Goal: Task Accomplishment & Management: Manage account settings

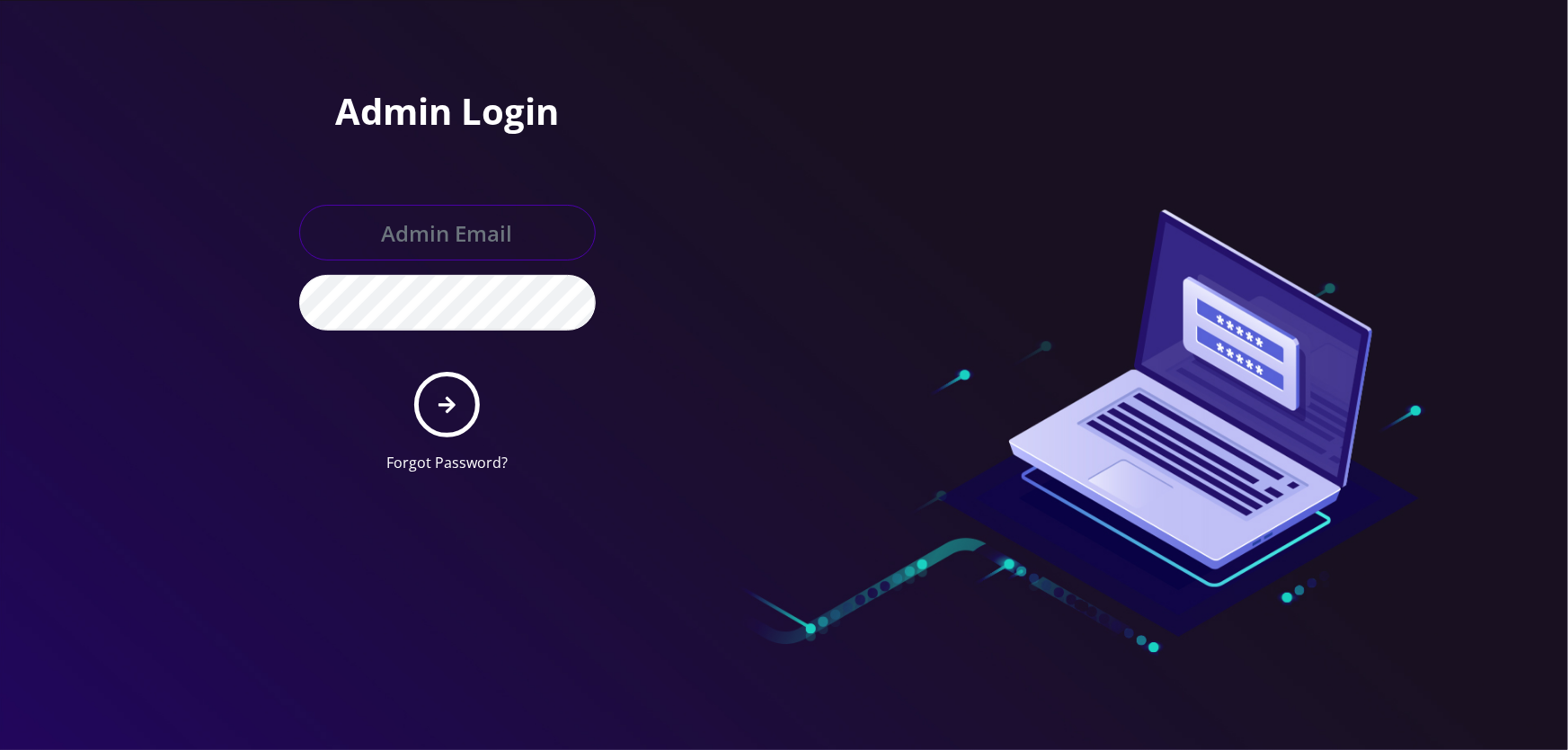
type input "tyriek@teltik.com"
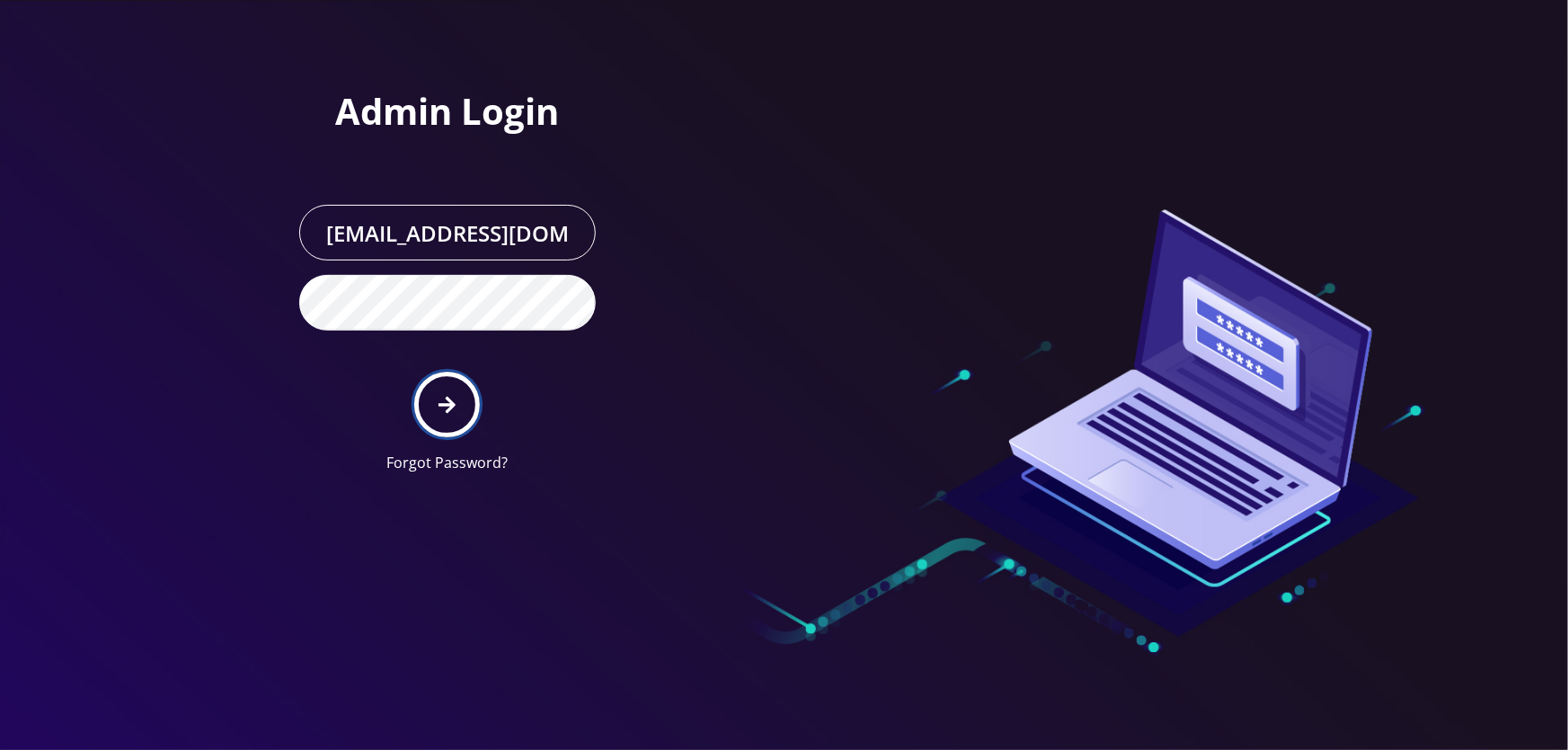
click at [471, 393] on button "submit" at bounding box center [447, 405] width 66 height 66
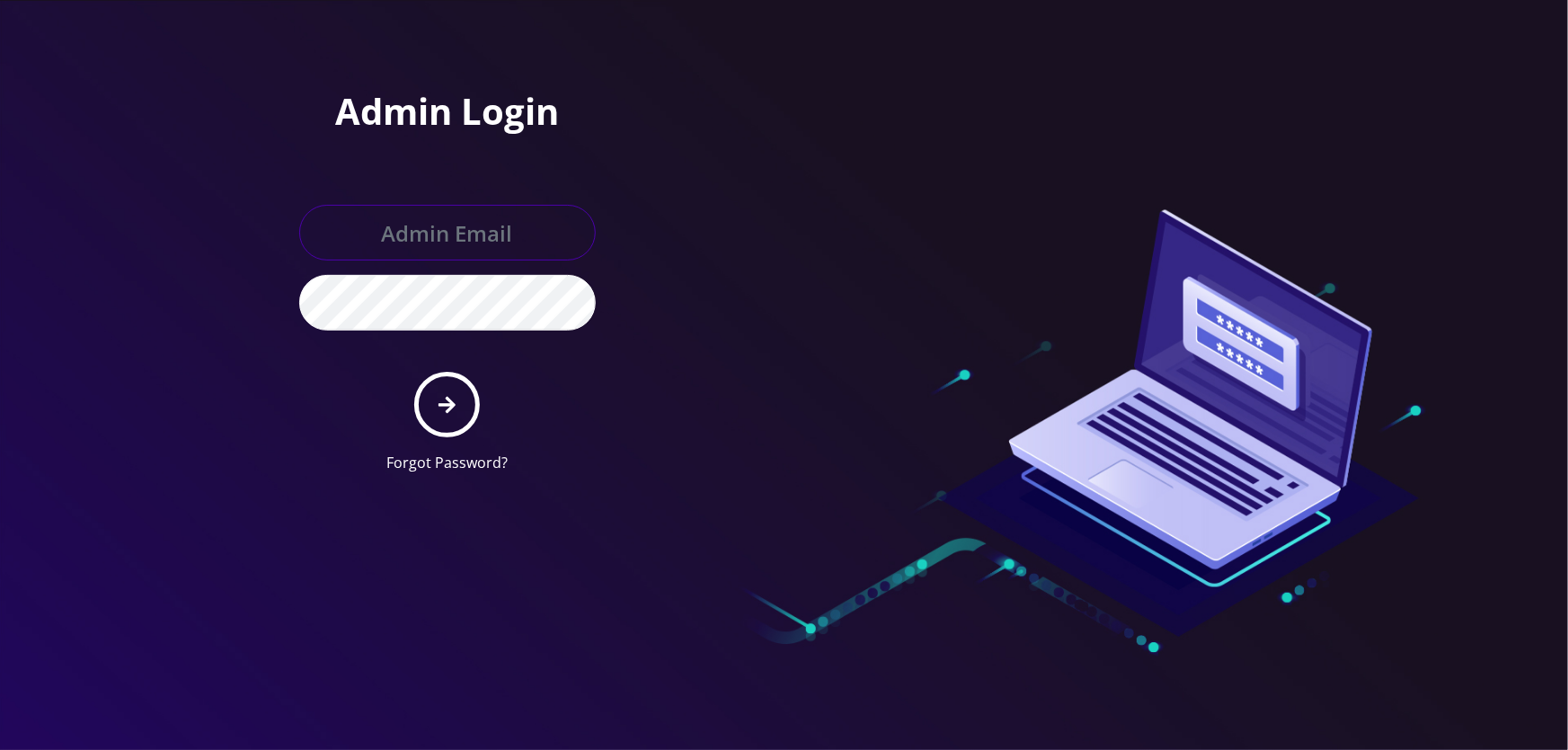
type input "[EMAIL_ADDRESS][DOMAIN_NAME]"
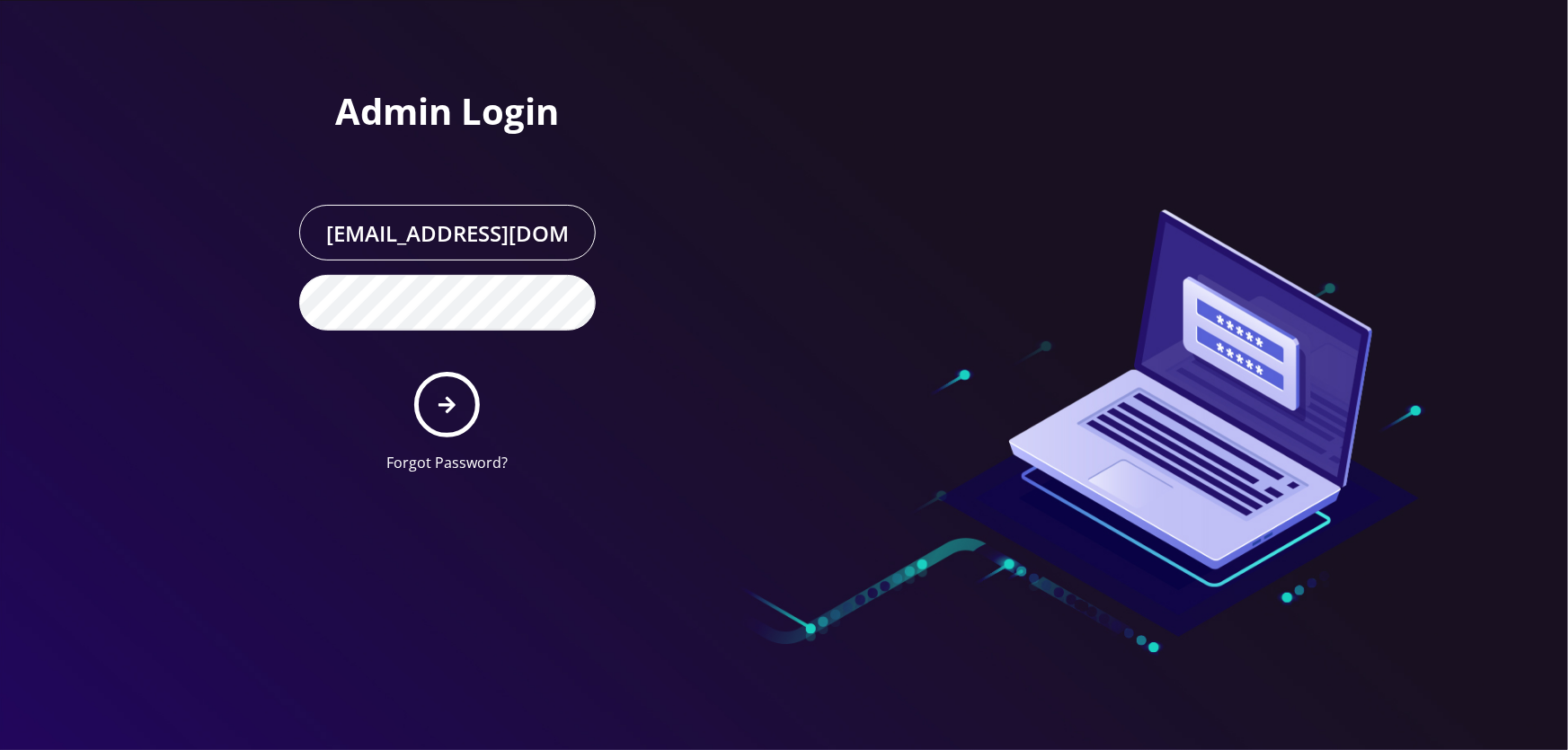
click at [413, 407] on form "tyriek@teltik.com Forgot Password?" at bounding box center [448, 339] width 297 height 269
click at [433, 404] on button "submit" at bounding box center [447, 405] width 66 height 66
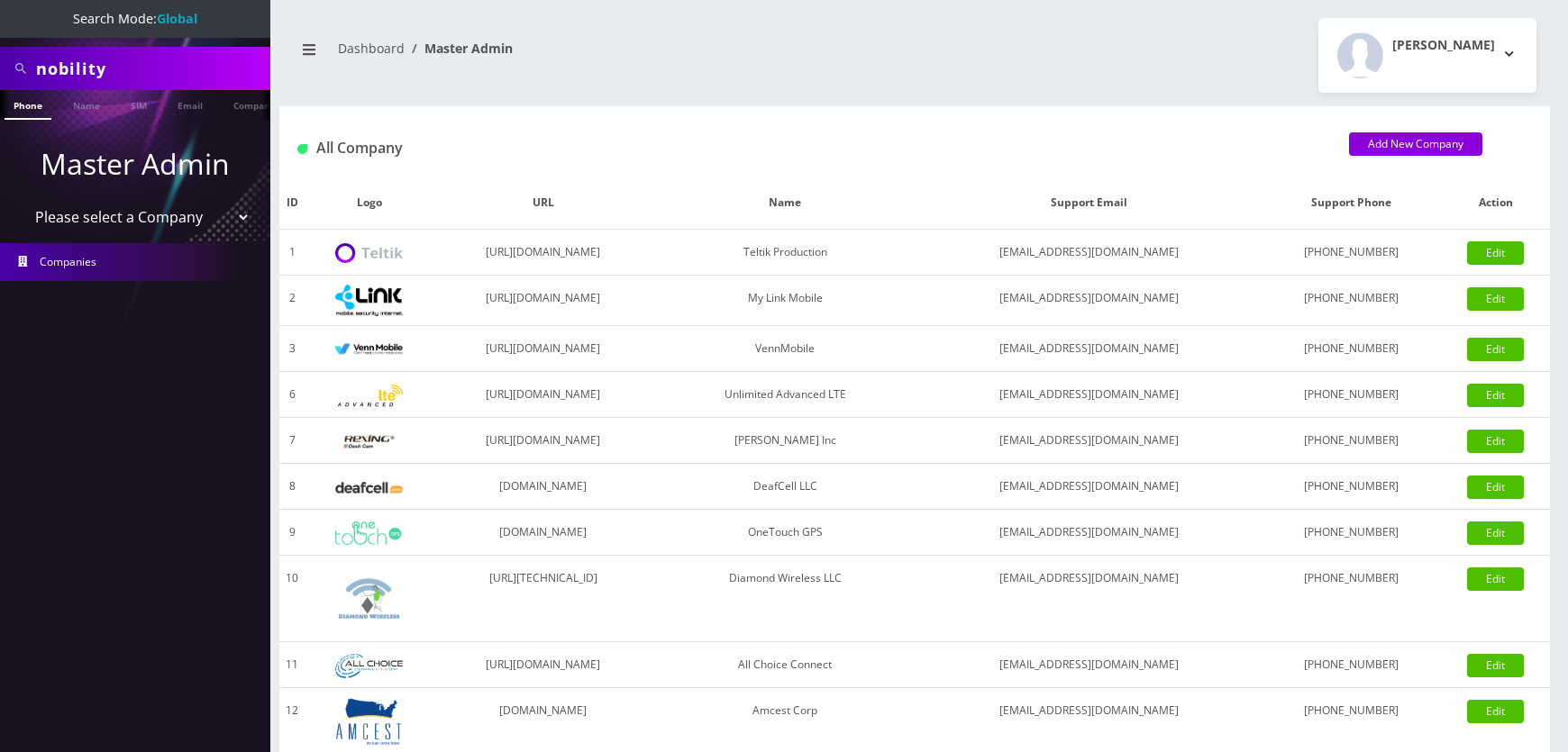
click at [167, 214] on select "Please select a Company Teltik Production My Link Mobile VennMobile Unlimited A…" at bounding box center [135, 217] width 230 height 34
select select "1"
click at [21, 200] on select "Please select a Company Teltik Production My Link Mobile VennMobile Unlimited A…" at bounding box center [135, 217] width 230 height 34
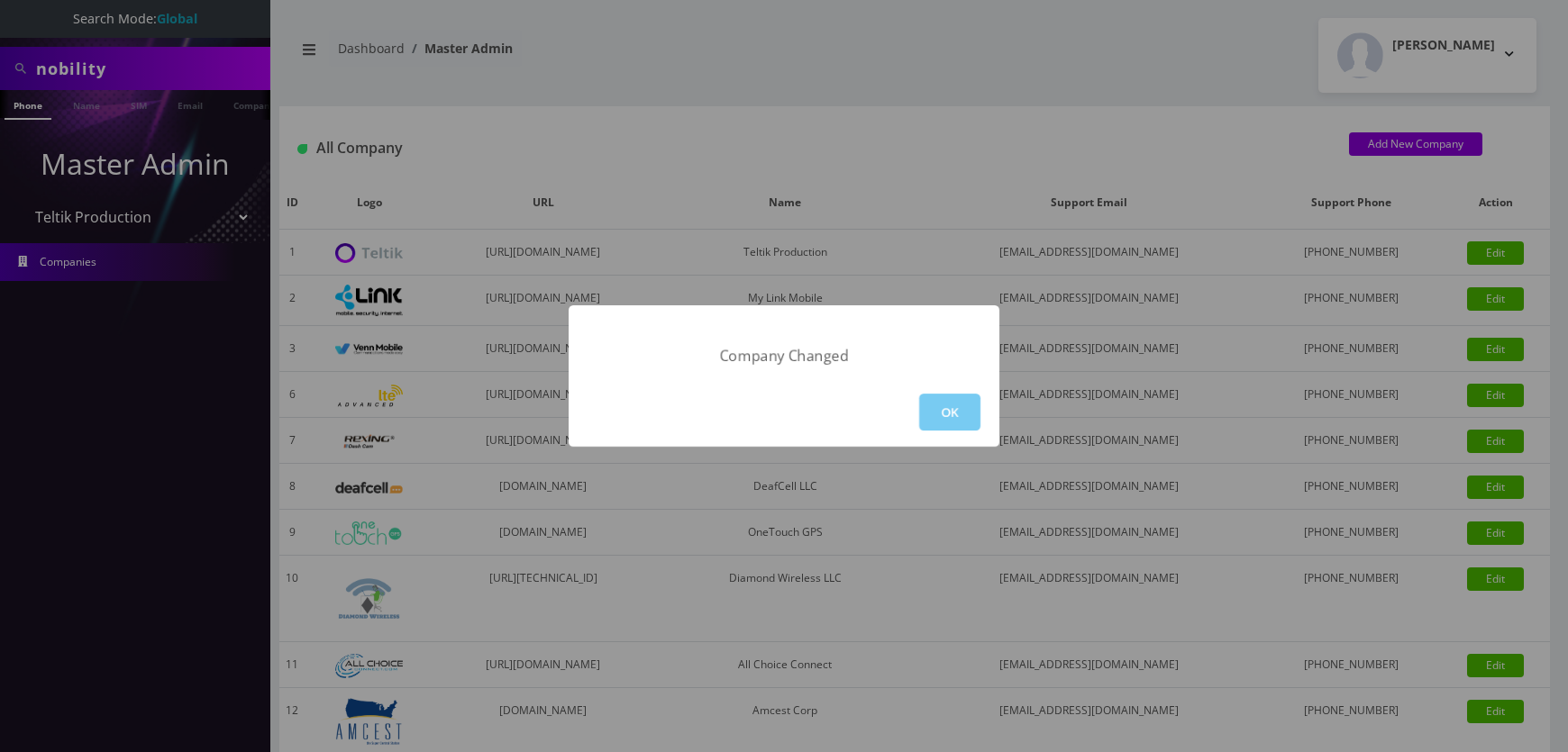
click at [927, 402] on button "OK" at bounding box center [949, 412] width 61 height 37
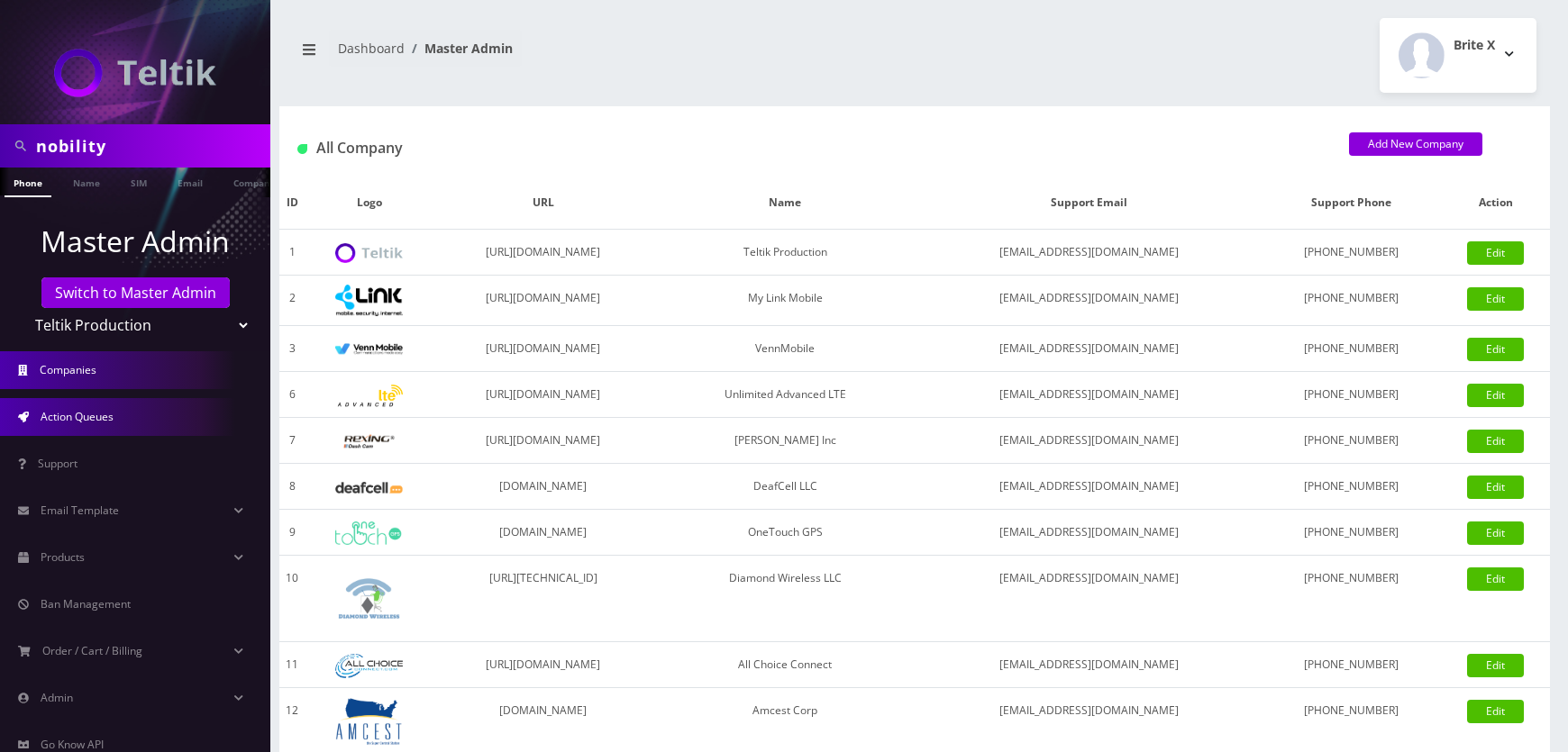
click at [102, 413] on span "Action Queues" at bounding box center [77, 417] width 73 height 15
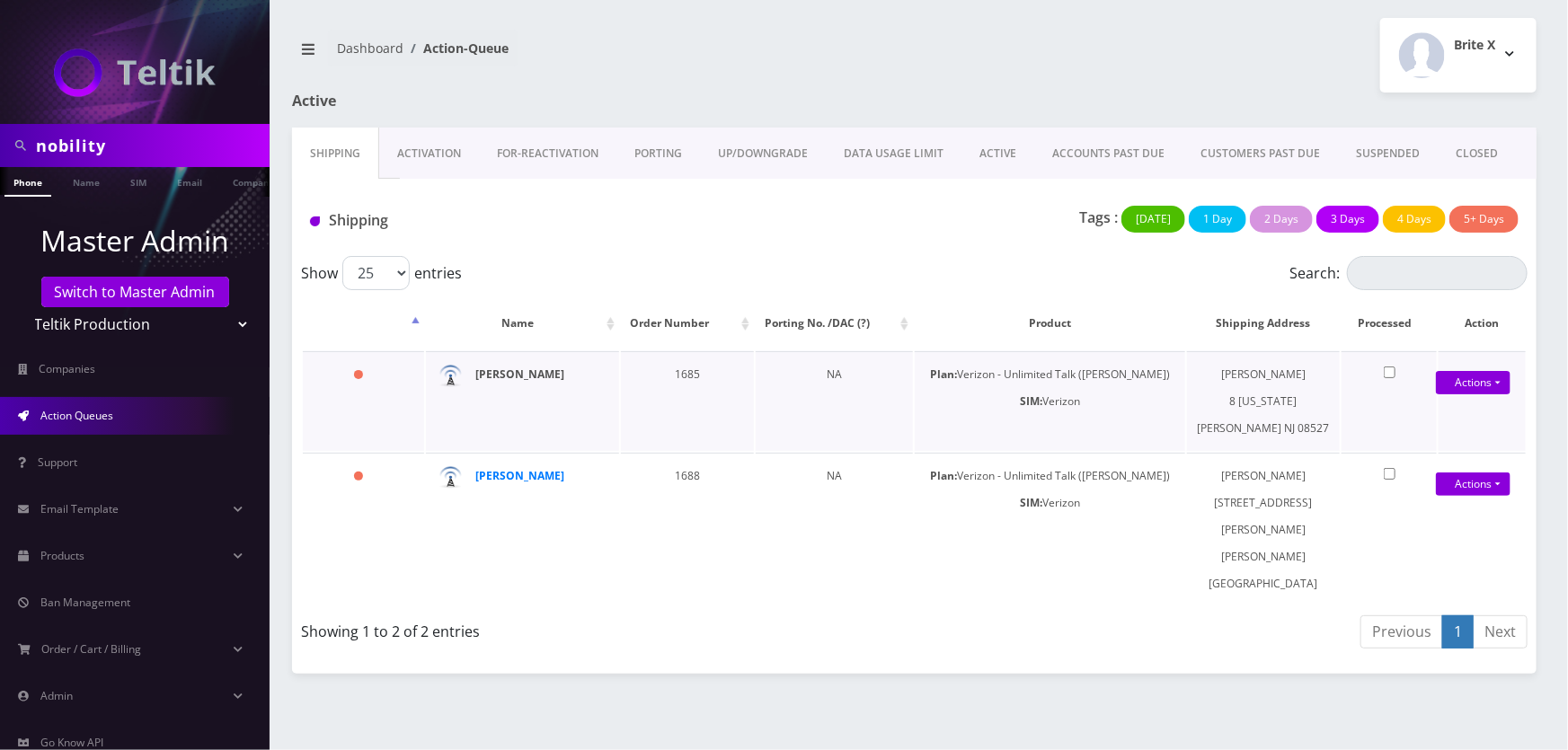
click at [509, 376] on strong "[PERSON_NAME]" at bounding box center [520, 374] width 89 height 15
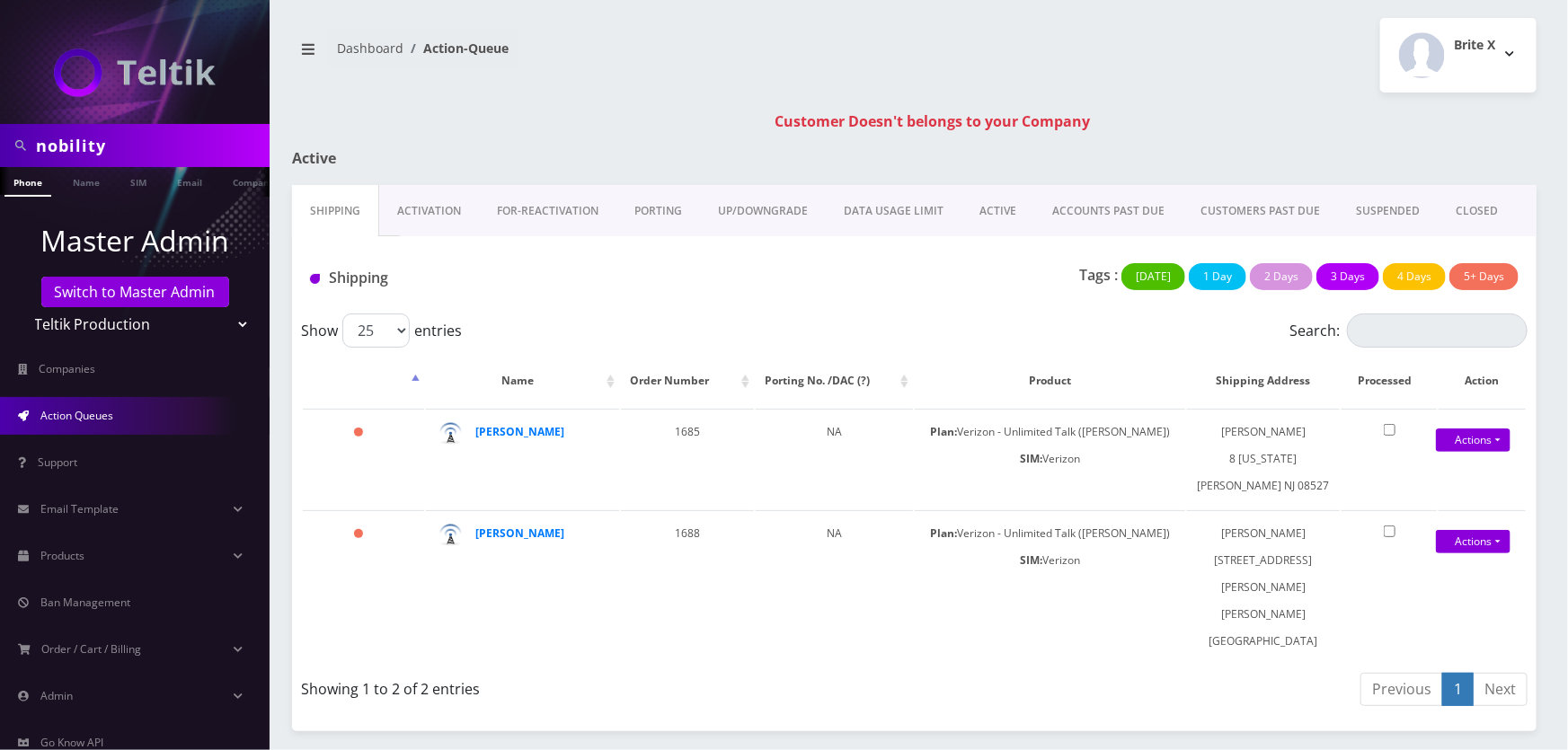
click at [149, 324] on select "Teltik Production My Link Mobile VennMobile Unlimited Advanced LTE Rexing Inc D…" at bounding box center [135, 325] width 229 height 34
select select "13"
click at [21, 308] on select "Teltik Production My Link Mobile VennMobile Unlimited Advanced LTE [PERSON_NAME…" at bounding box center [135, 325] width 229 height 34
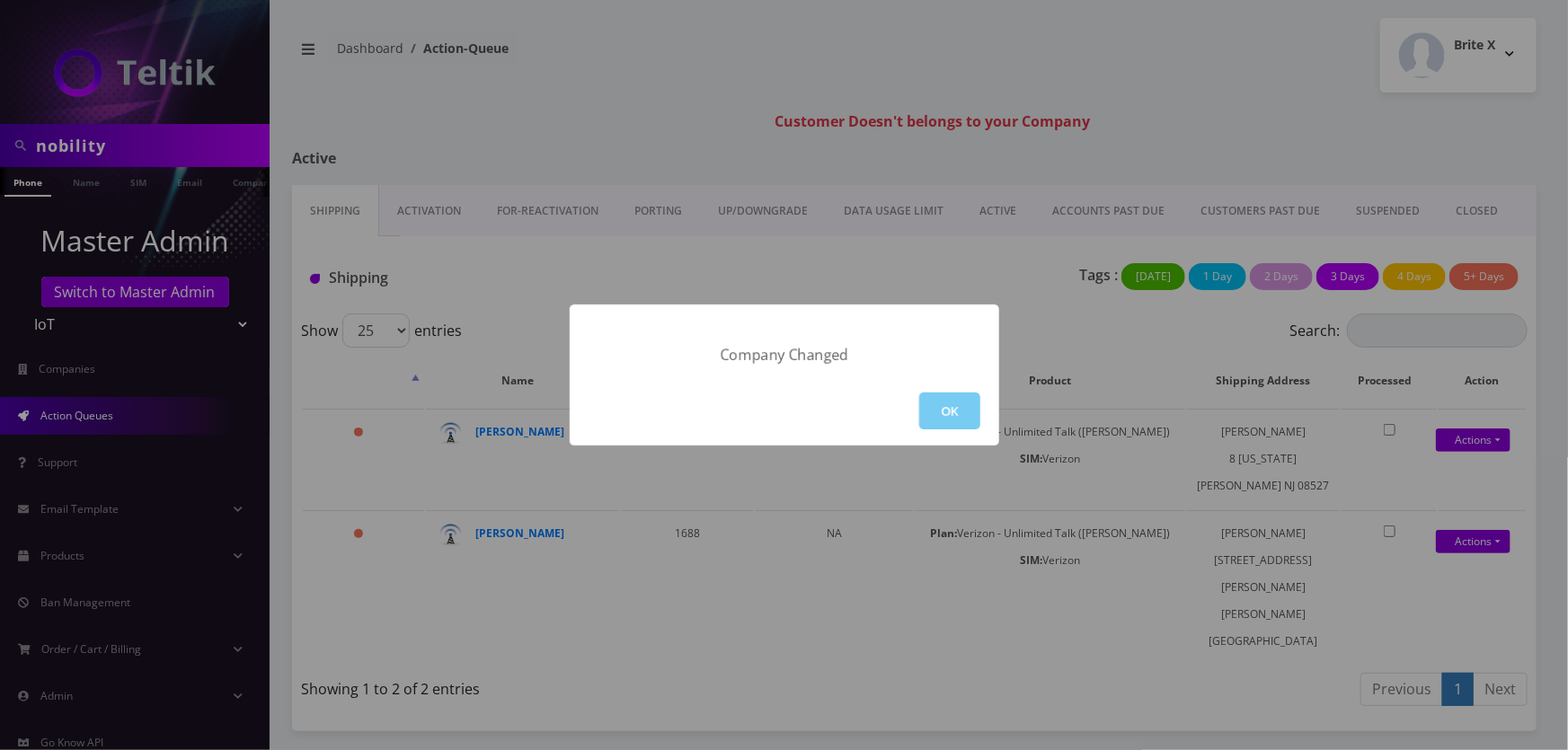
click at [945, 421] on button "OK" at bounding box center [949, 411] width 61 height 37
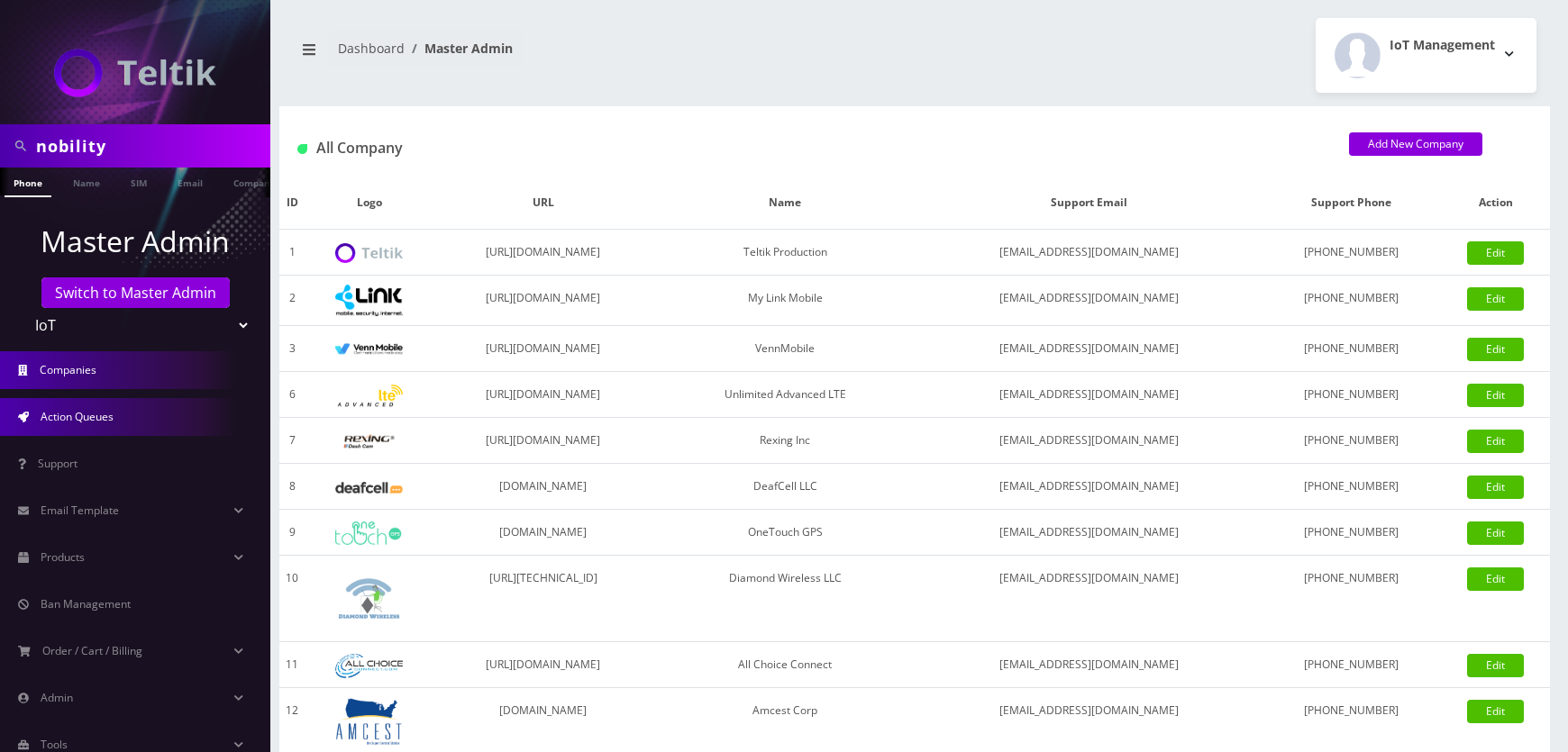
click at [102, 426] on link "Action Queues" at bounding box center [135, 417] width 271 height 38
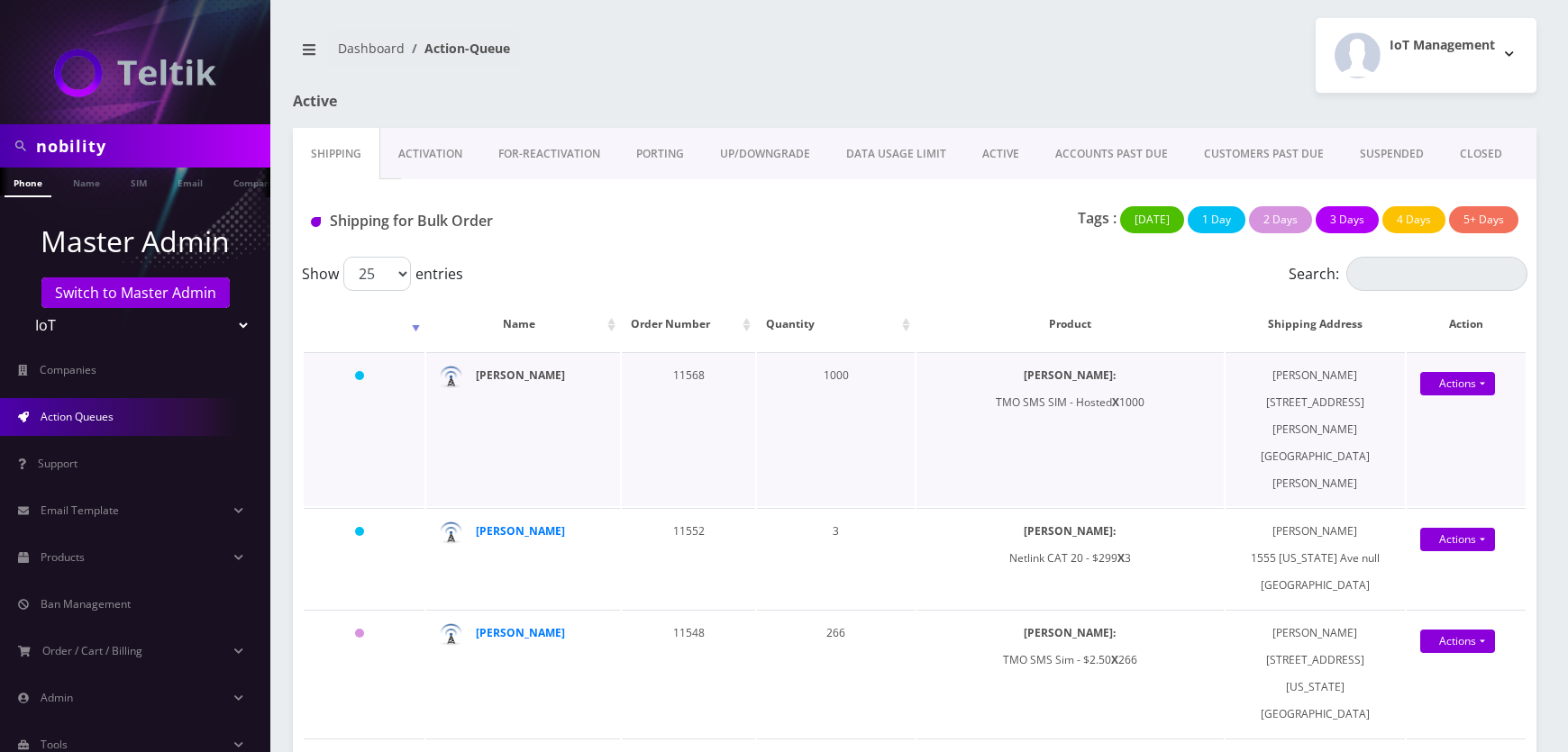
click at [512, 375] on strong "[PERSON_NAME]" at bounding box center [520, 375] width 89 height 15
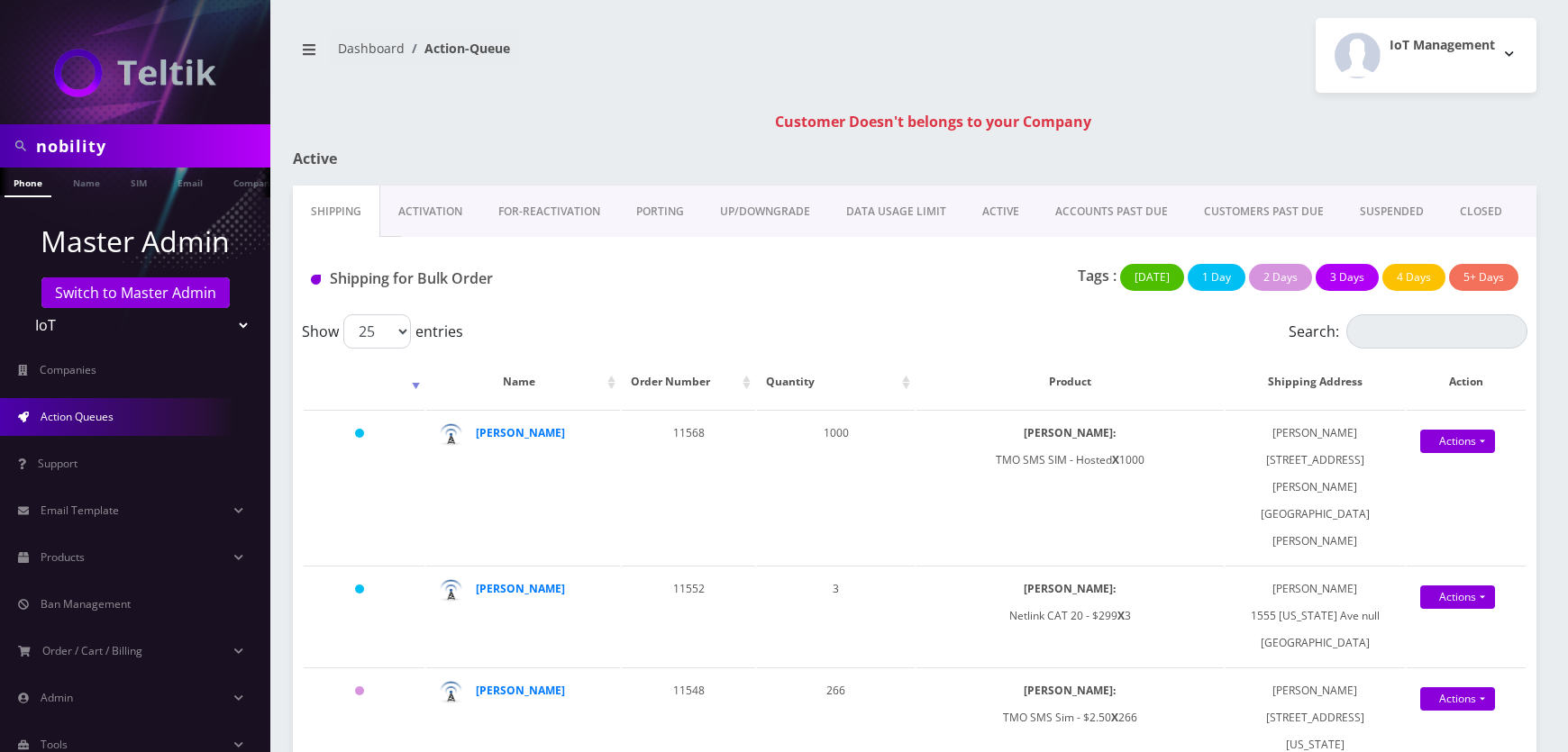
click at [131, 331] on select "Teltik Production My Link Mobile VennMobile Unlimited Advanced LTE [PERSON_NAME…" at bounding box center [135, 326] width 230 height 34
select select "23"
click at [21, 308] on select "Teltik Production My Link Mobile VennMobile Unlimited Advanced LTE [PERSON_NAME…" at bounding box center [135, 326] width 230 height 34
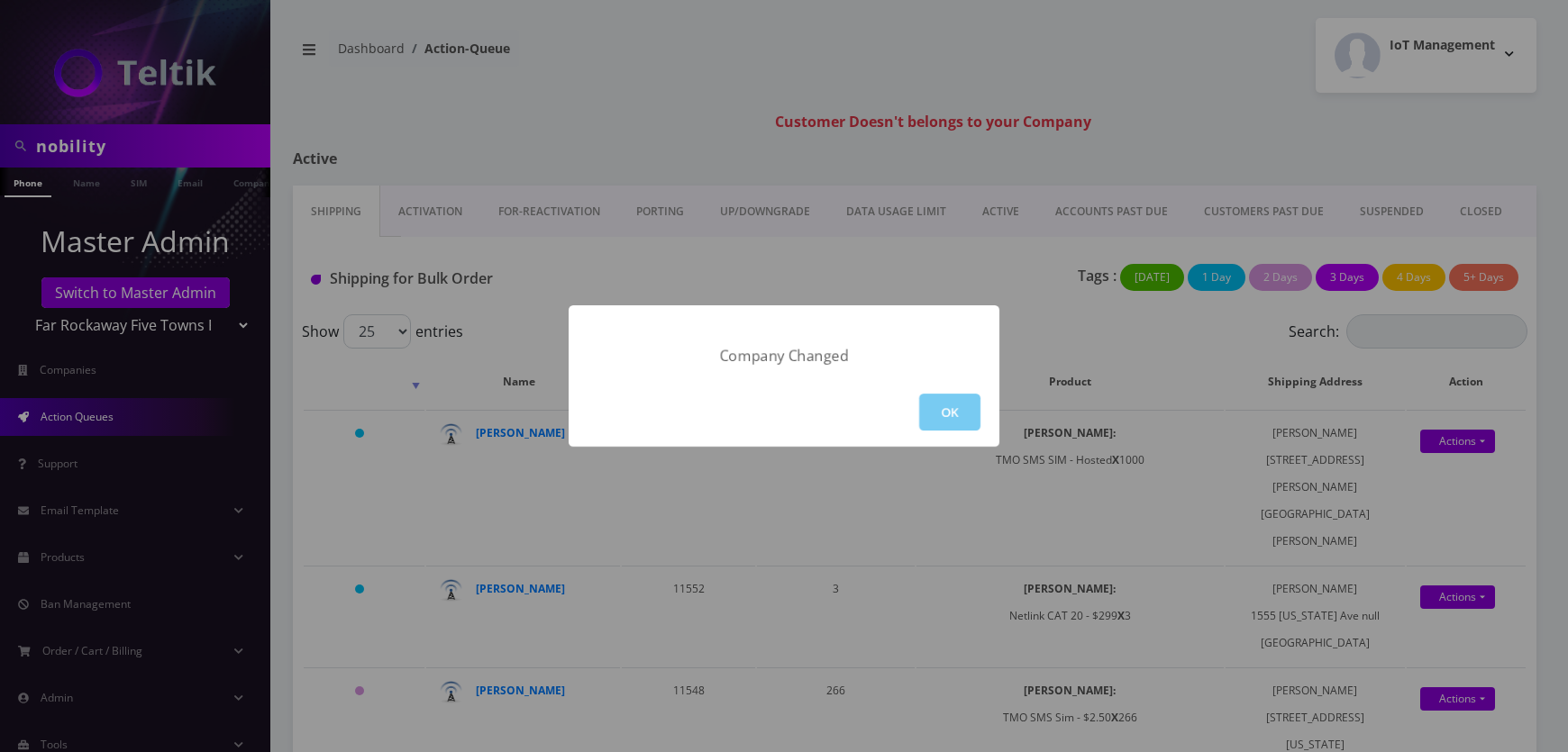
click at [940, 422] on button "OK" at bounding box center [949, 412] width 61 height 37
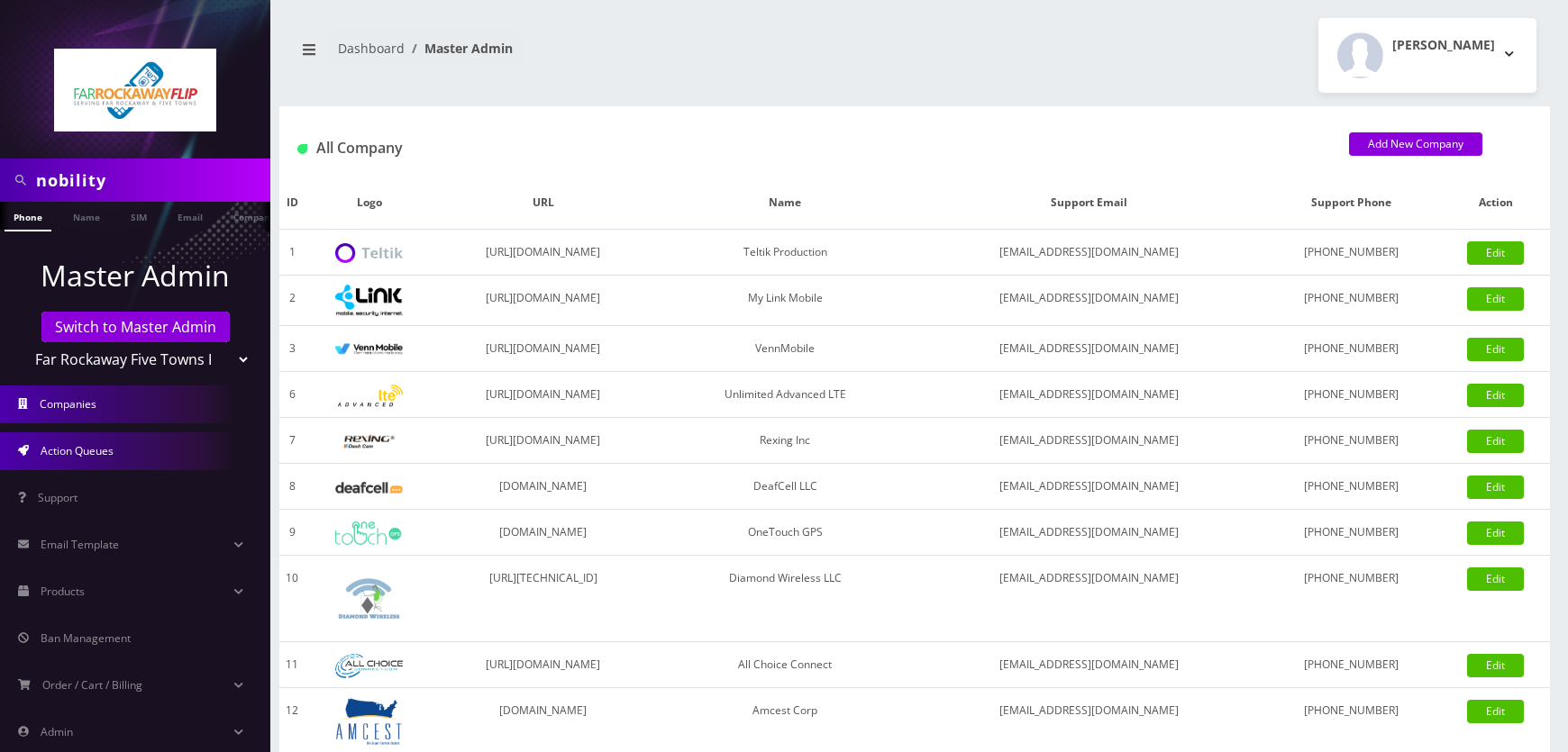
click at [109, 464] on link "Action Queues" at bounding box center [135, 452] width 271 height 38
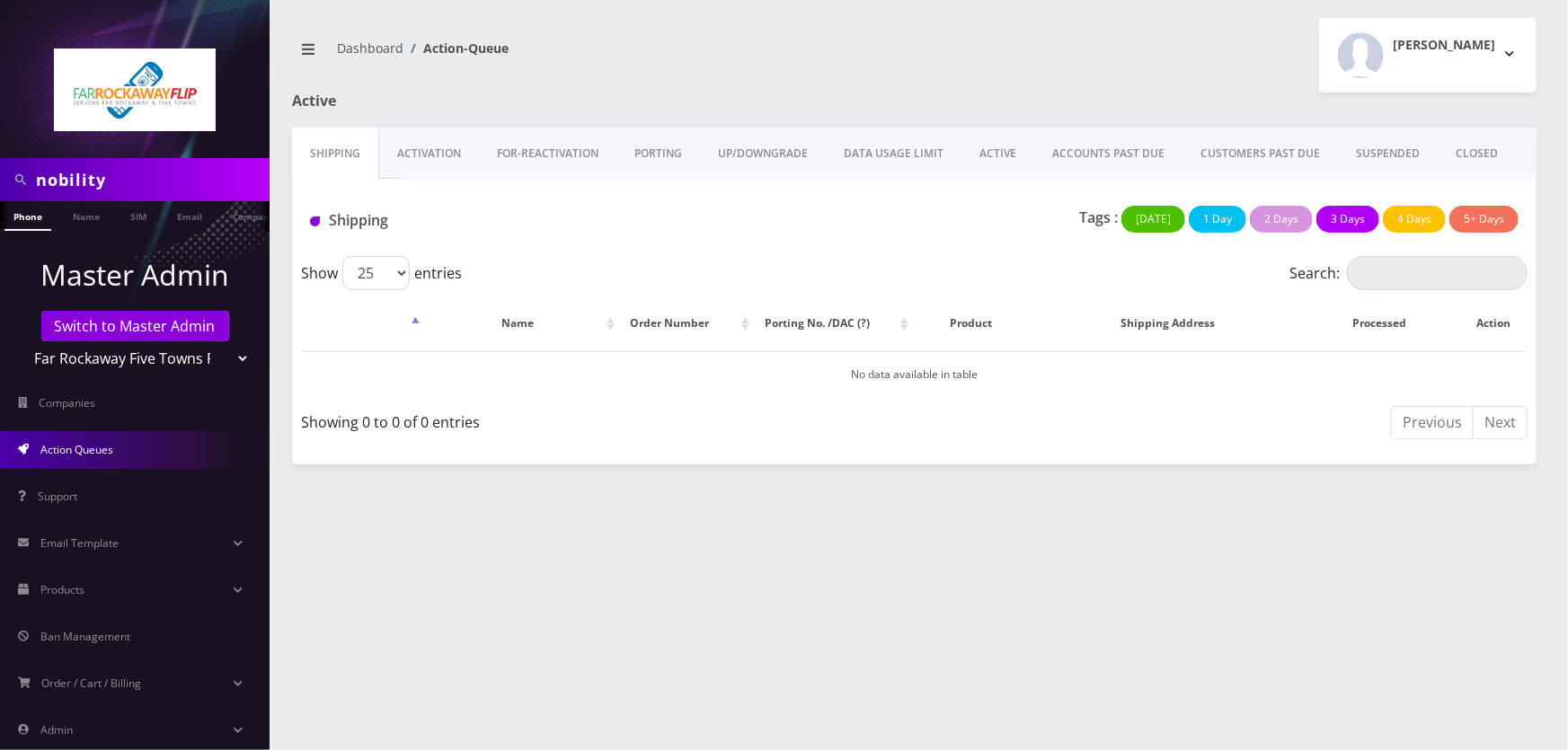
click at [146, 362] on select "Teltik Production My Link Mobile VennMobile Unlimited Advanced LTE [PERSON_NAME…" at bounding box center [135, 359] width 229 height 34
click at [124, 397] on link "Companies" at bounding box center [135, 404] width 270 height 38
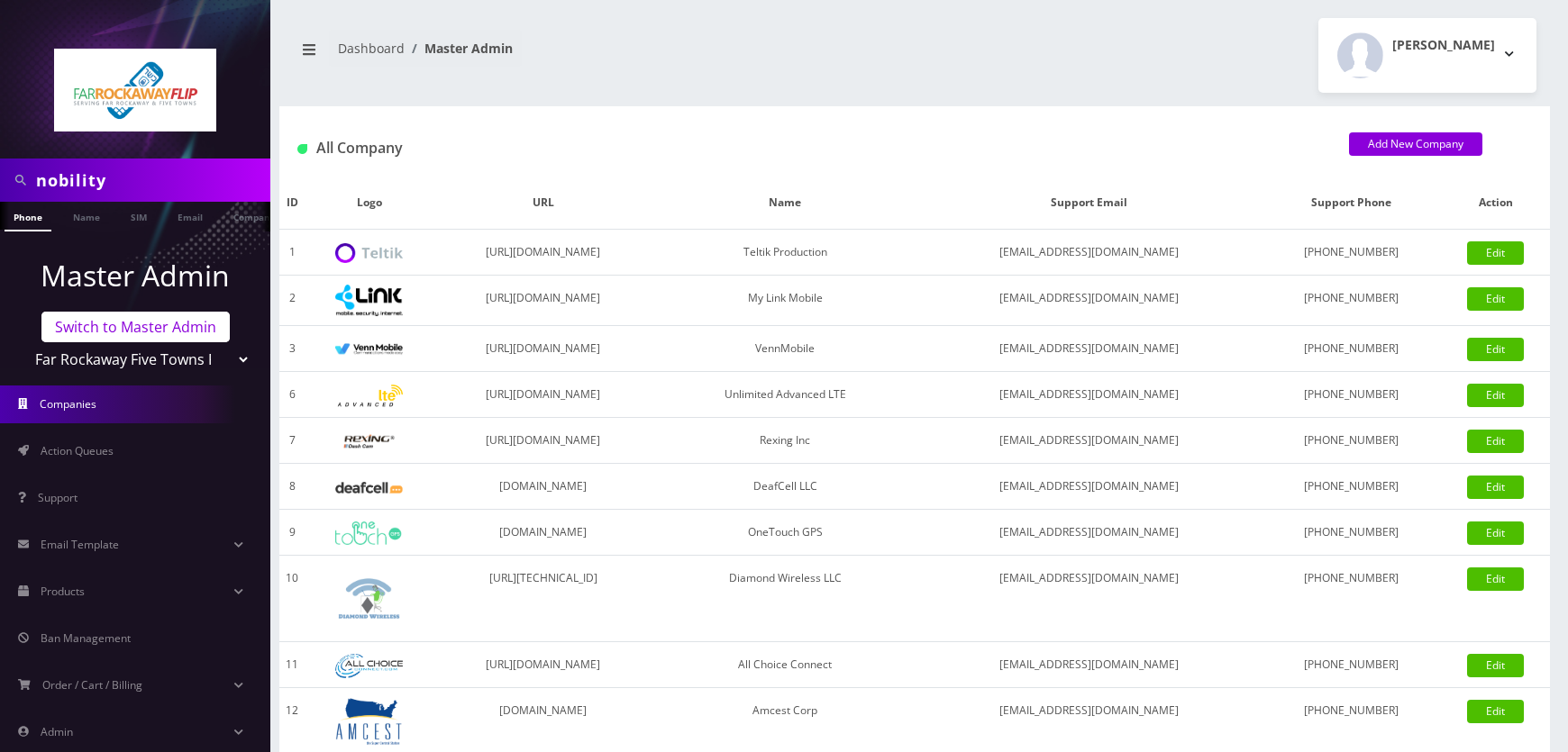
click at [139, 312] on link "Switch to Master Admin" at bounding box center [135, 327] width 188 height 31
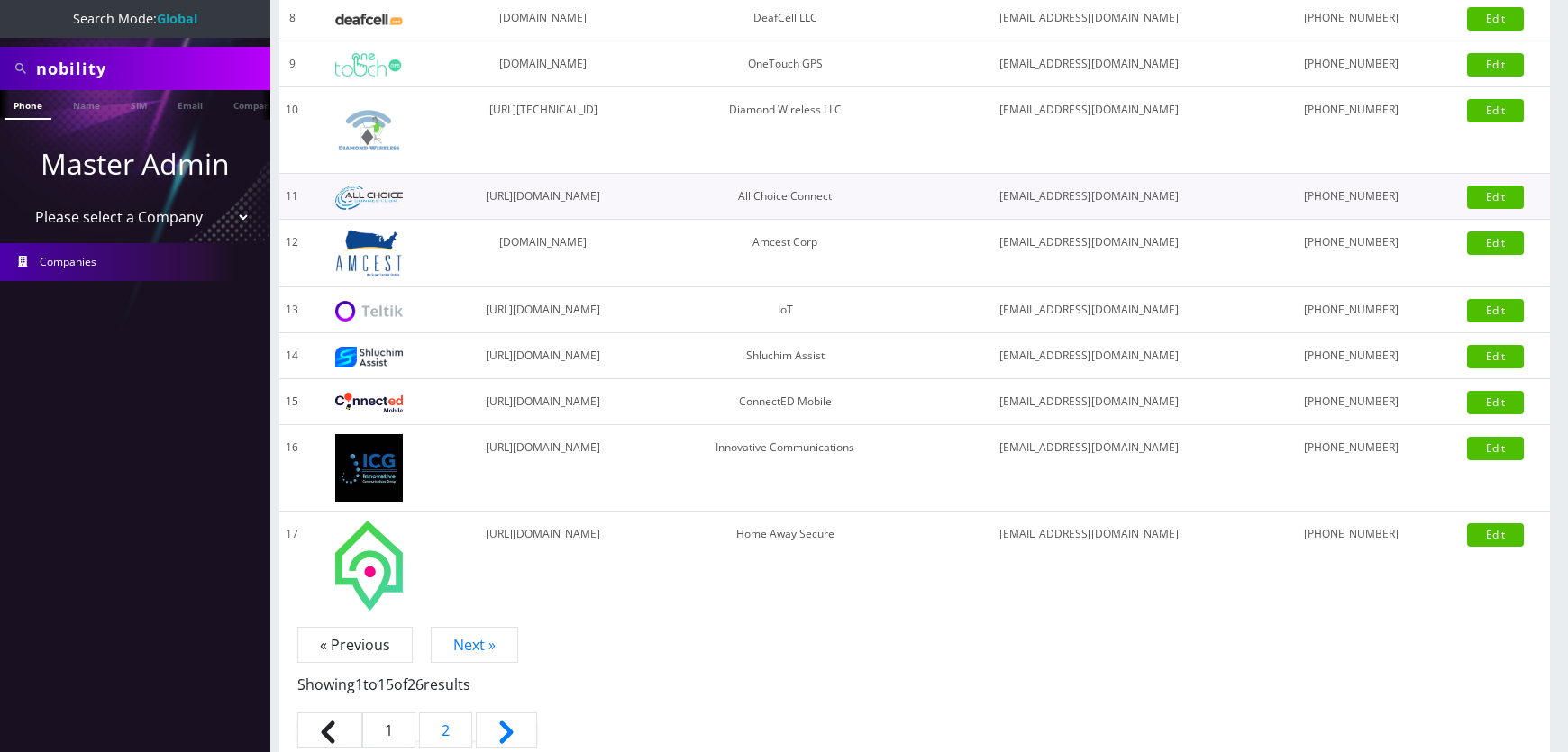
scroll to position [527, 0]
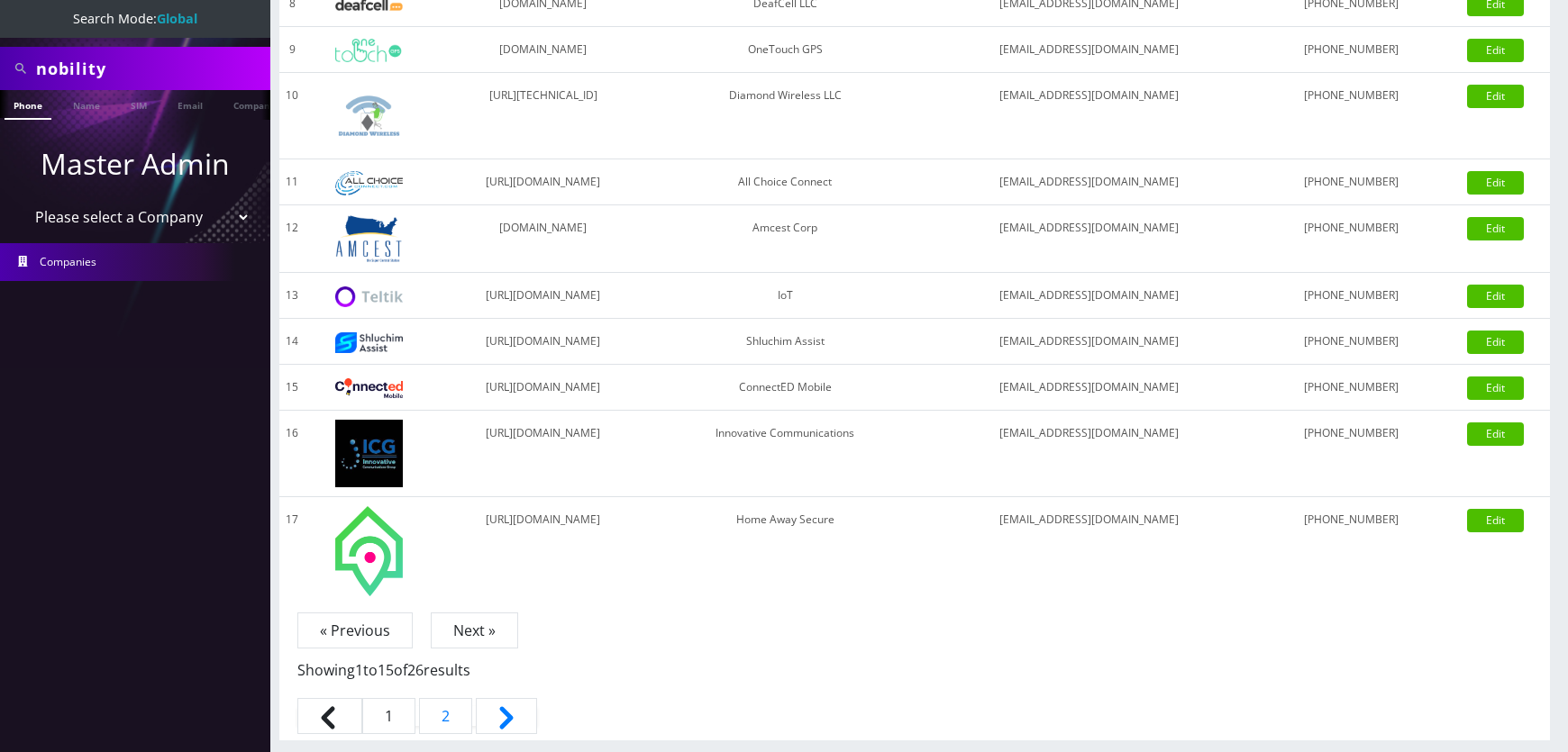
click at [474, 626] on link "Next »" at bounding box center [474, 631] width 87 height 36
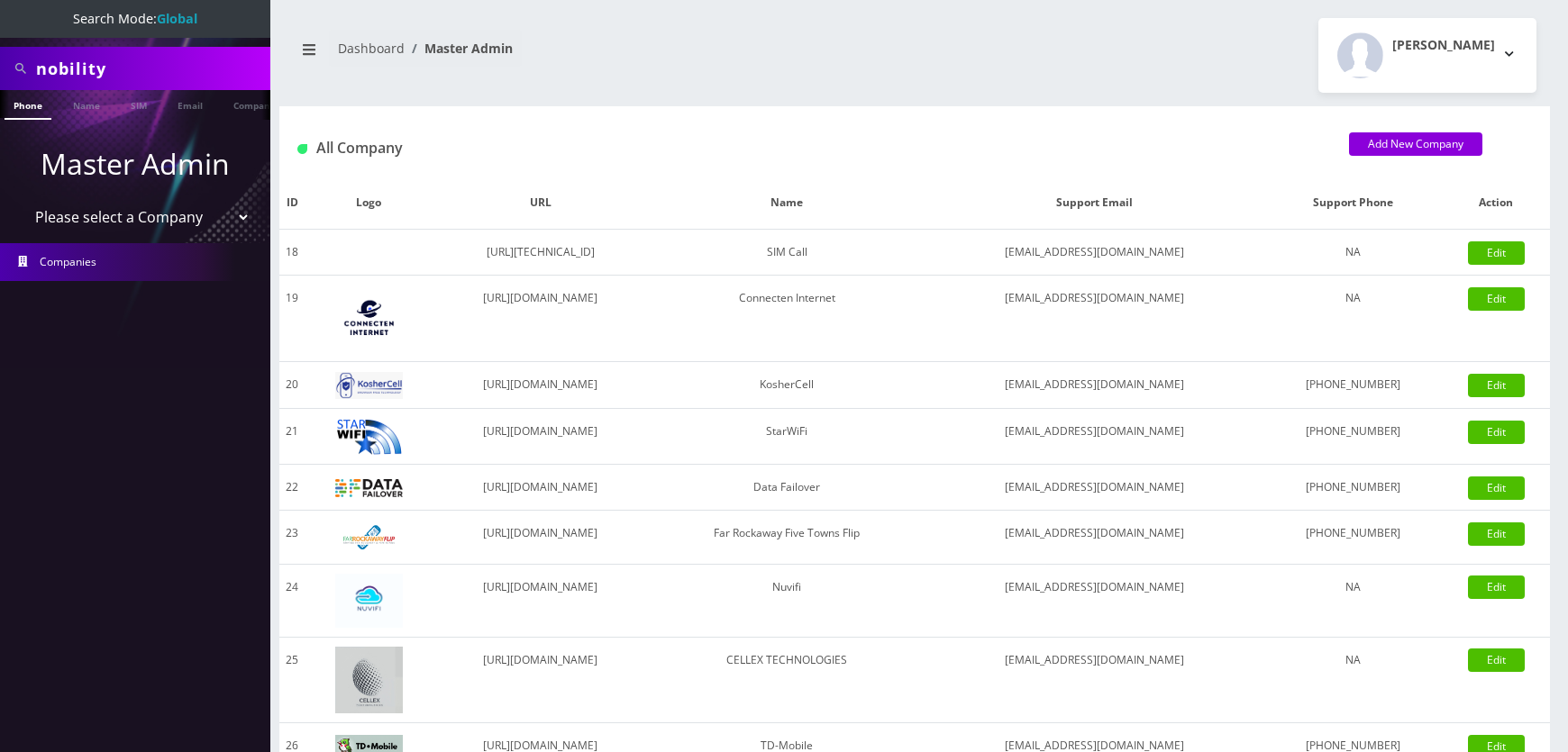
click at [134, 214] on select "Please select a Company Teltik Production My Link Mobile VennMobile Unlimited A…" at bounding box center [135, 217] width 230 height 34
select select "23"
click at [21, 200] on select "Please select a Company Teltik Production My Link Mobile VennMobile Unlimited A…" at bounding box center [135, 217] width 230 height 34
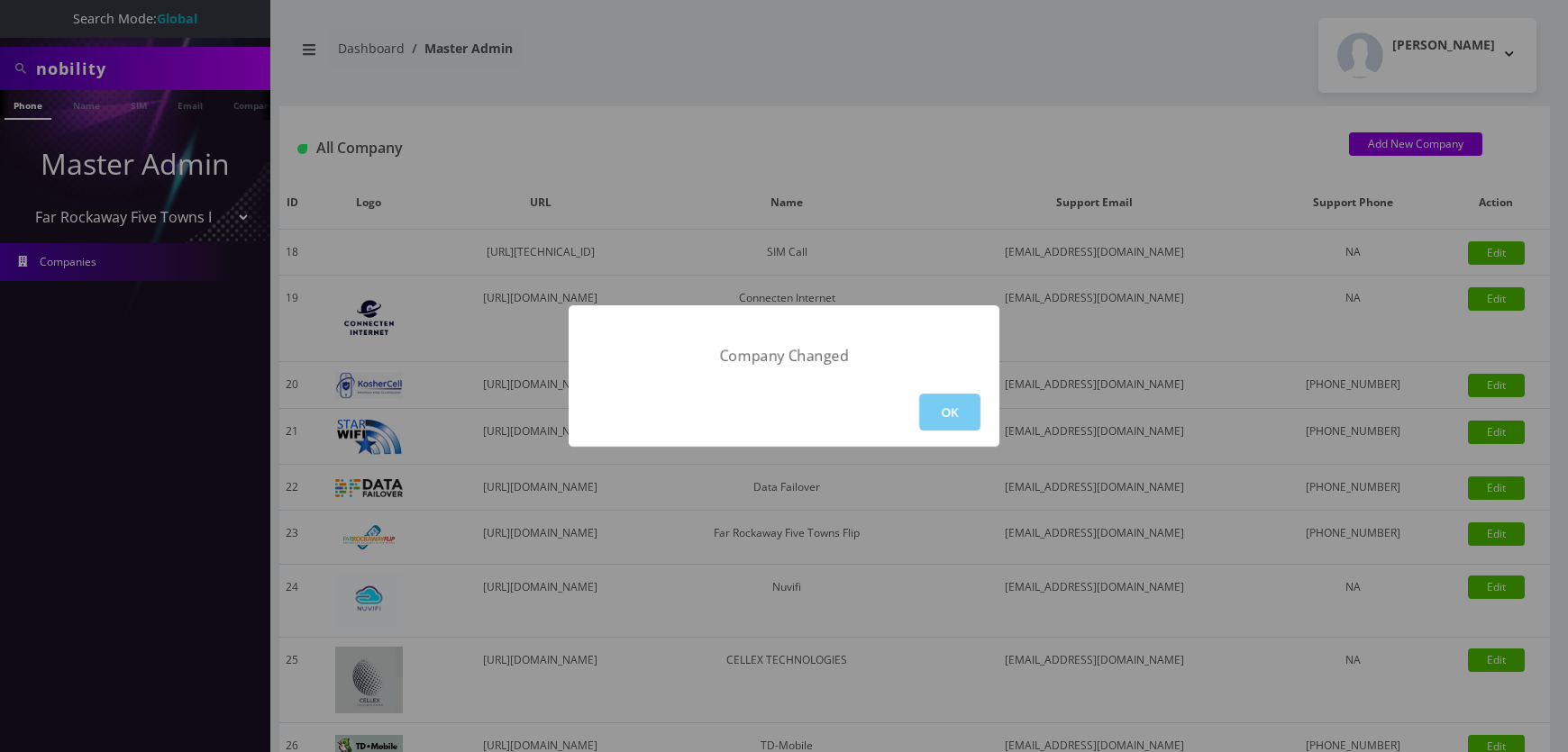
click at [938, 410] on button "OK" at bounding box center [949, 412] width 61 height 37
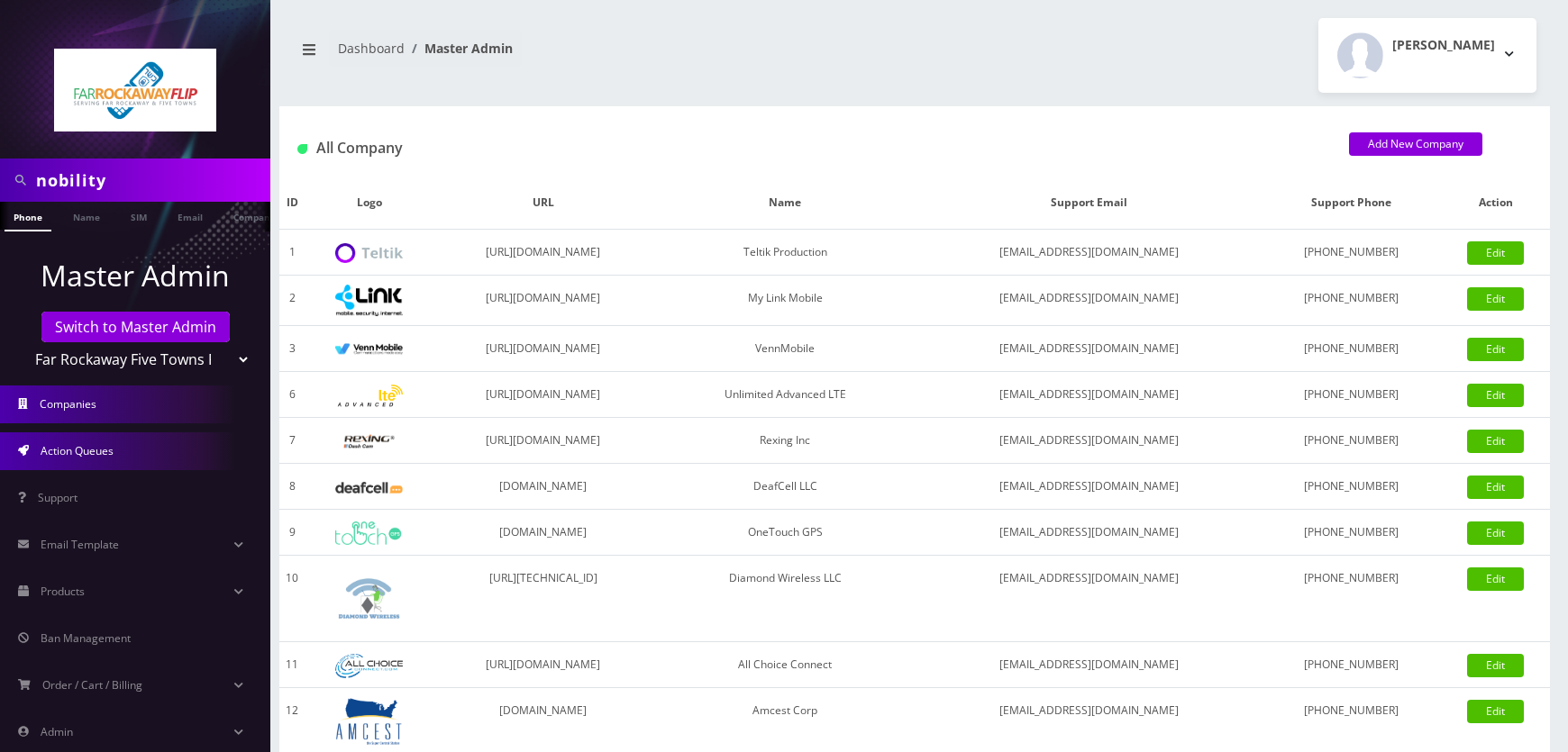
click at [151, 463] on link "Action Queues" at bounding box center [135, 452] width 271 height 38
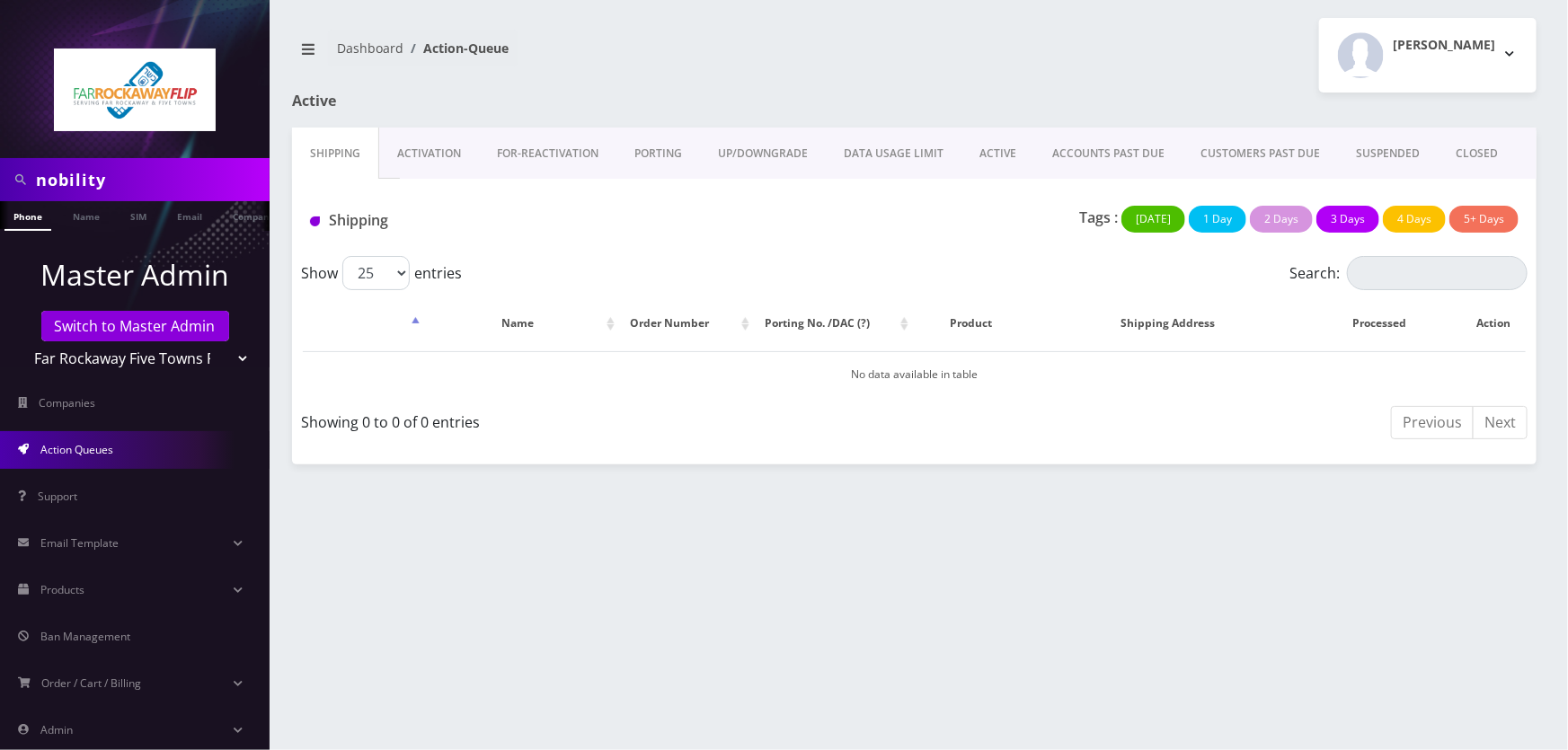
click at [423, 163] on link "Activation" at bounding box center [429, 154] width 100 height 52
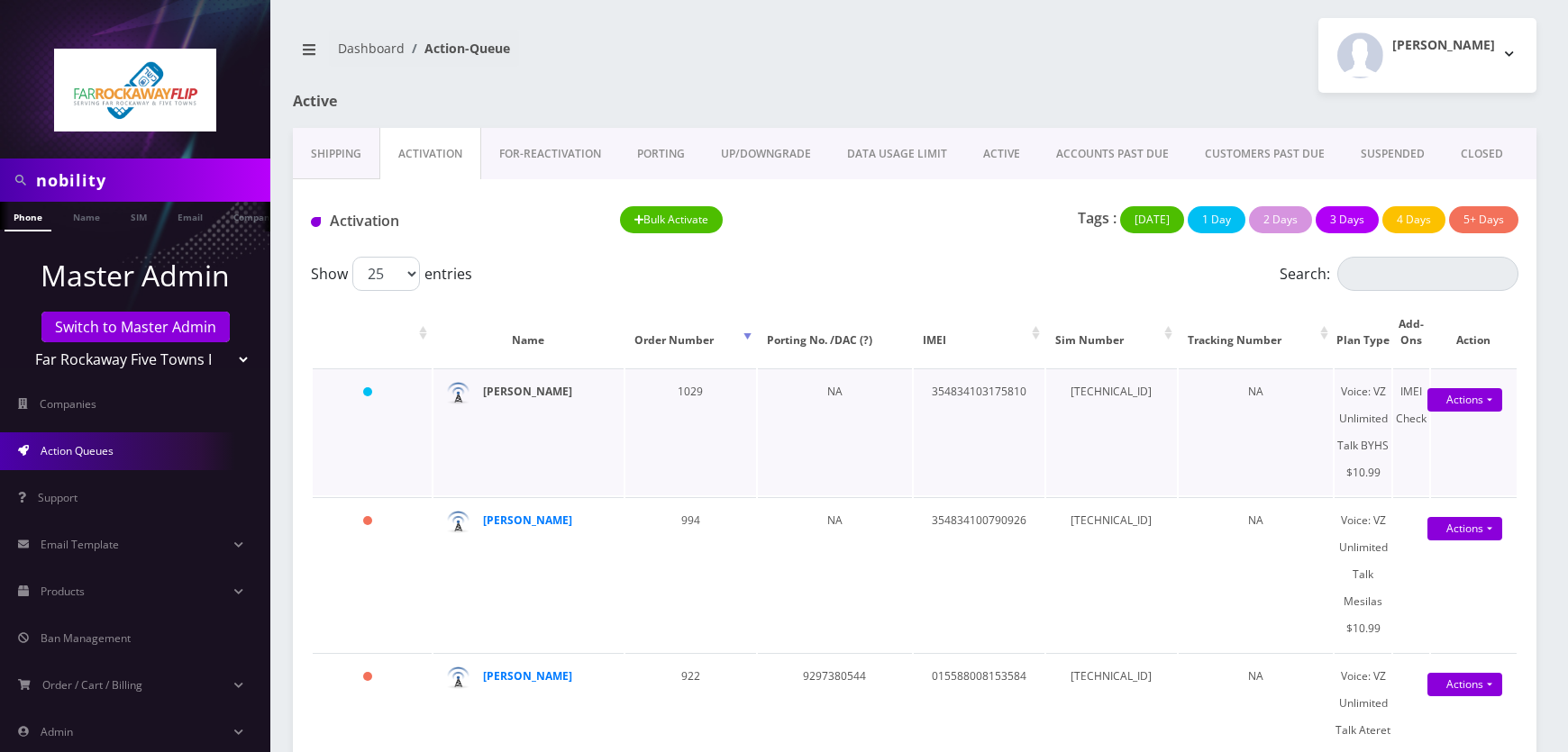
click at [490, 387] on strong "zissi itzkowitz" at bounding box center [527, 391] width 89 height 15
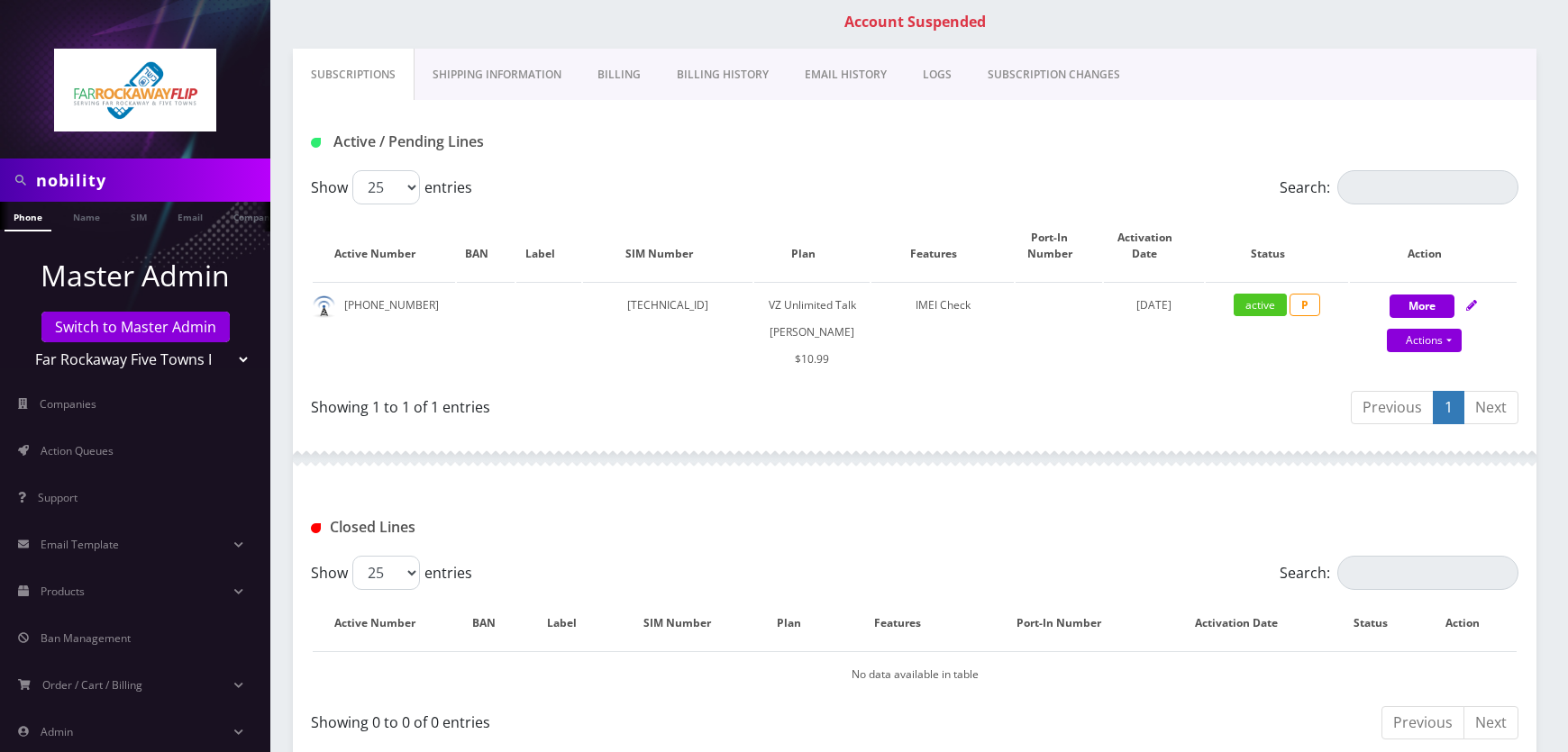
scroll to position [245, 0]
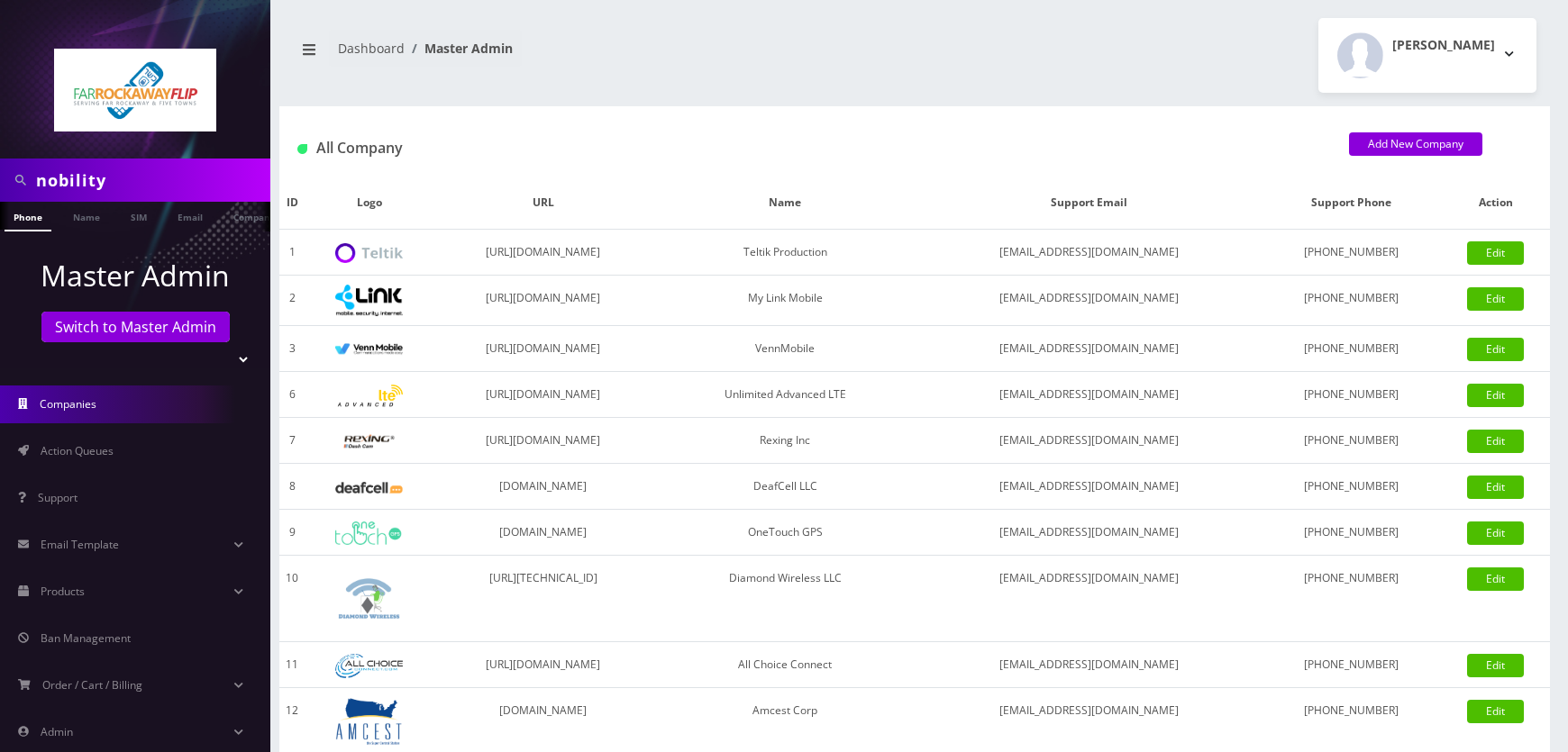
select select
click at [89, 215] on link "Name" at bounding box center [87, 216] width 45 height 30
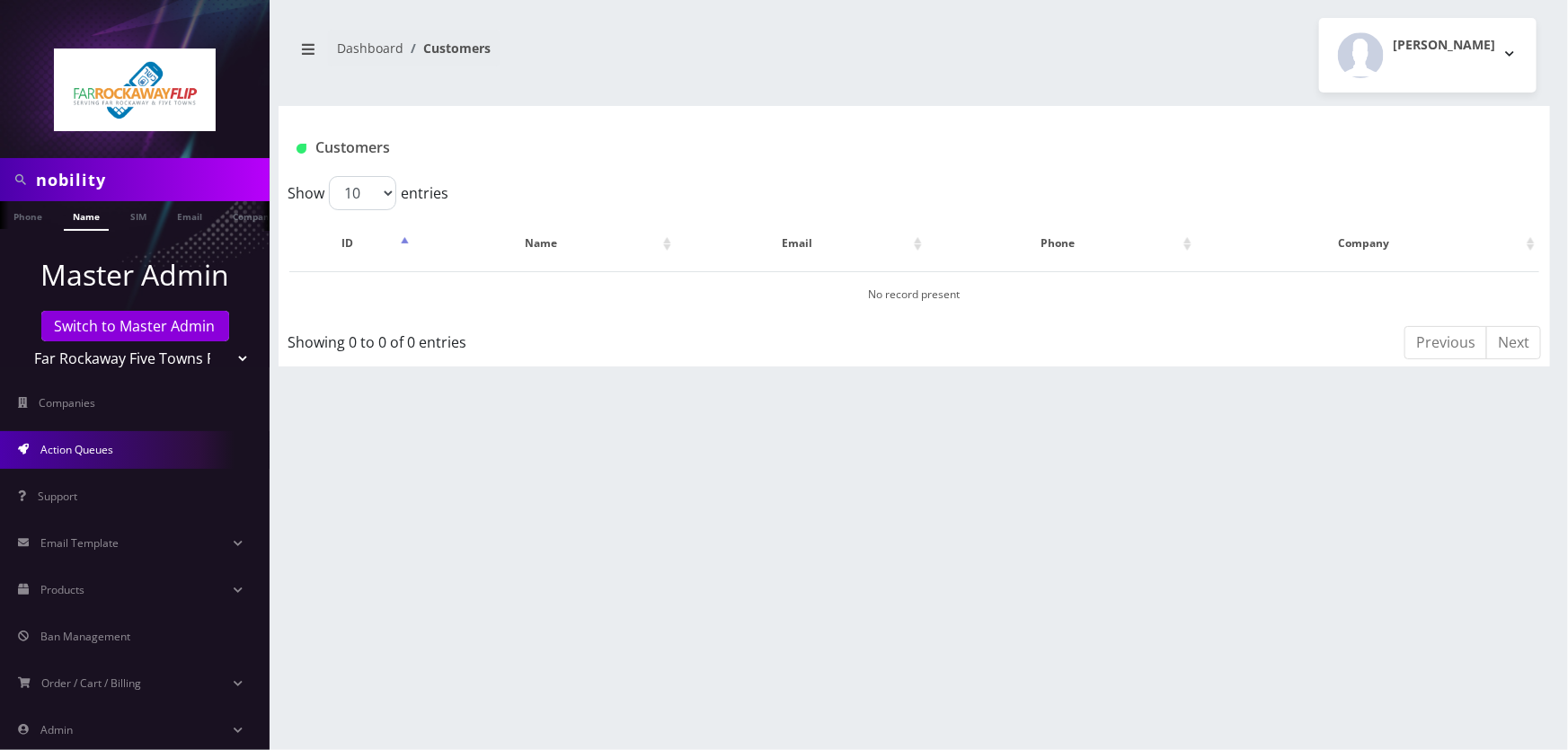
click at [122, 444] on link "Action Queues" at bounding box center [135, 451] width 270 height 38
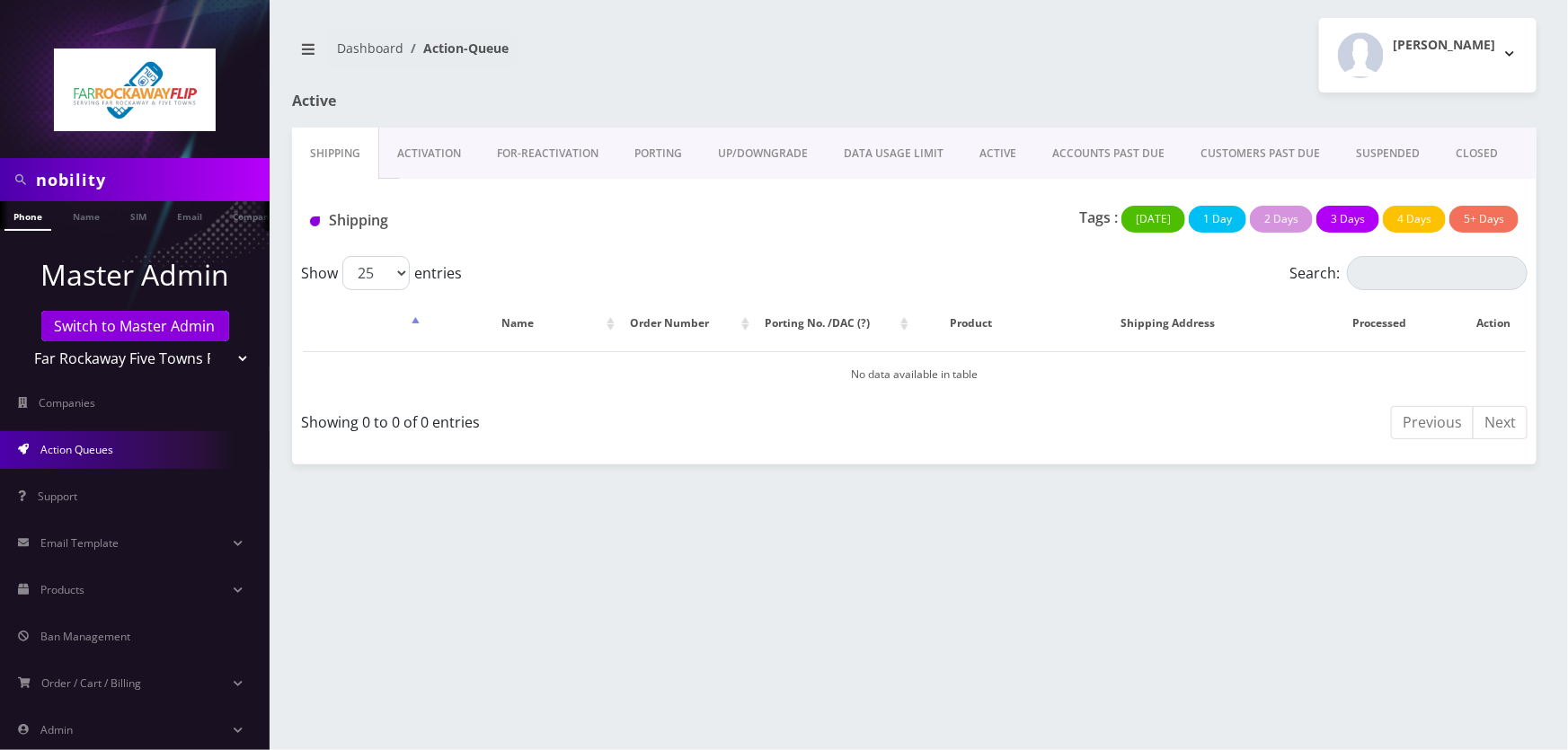
click at [435, 153] on link "Activation" at bounding box center [429, 154] width 100 height 52
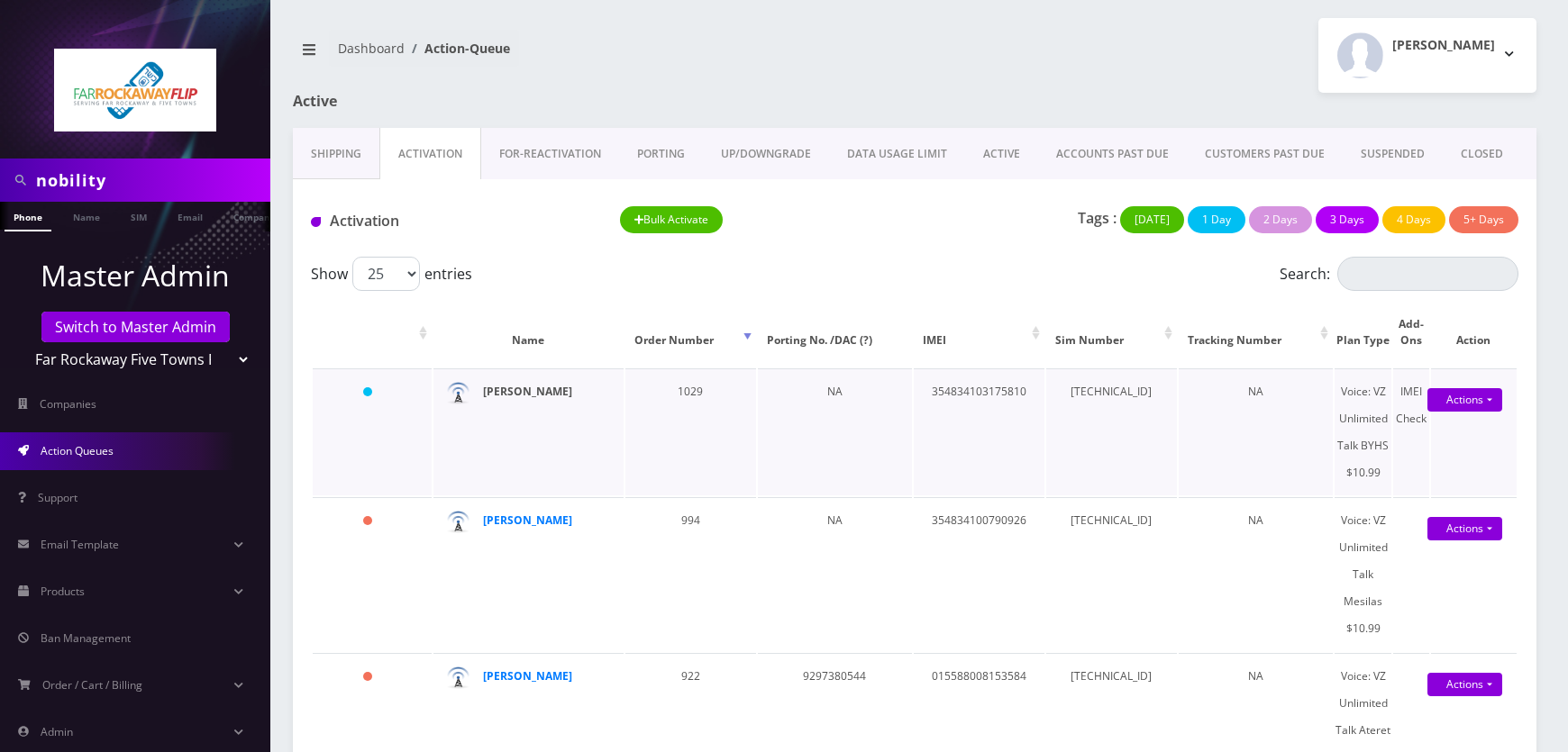
click at [527, 390] on strong "zissi itzkowitz" at bounding box center [527, 391] width 89 height 15
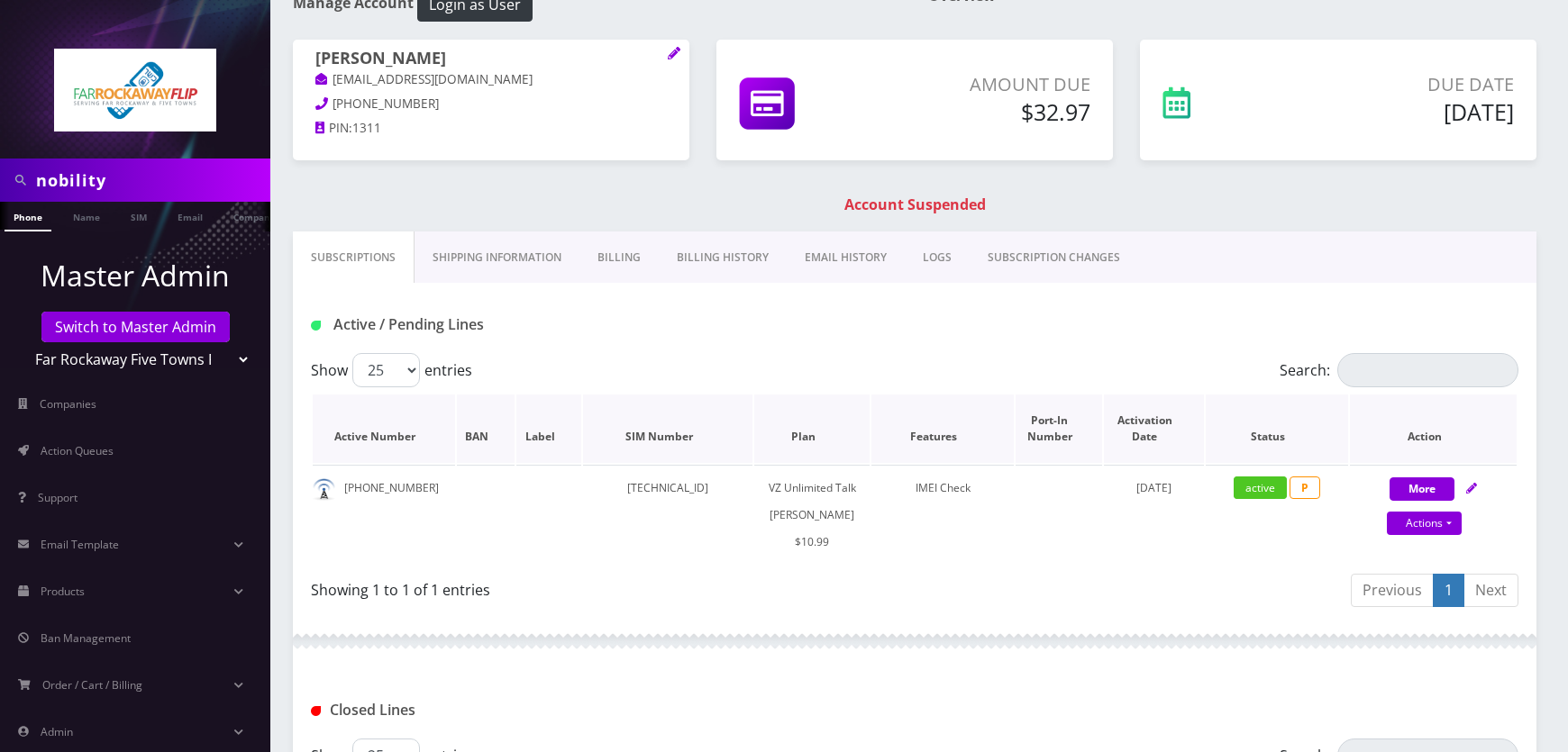
scroll to position [81, 0]
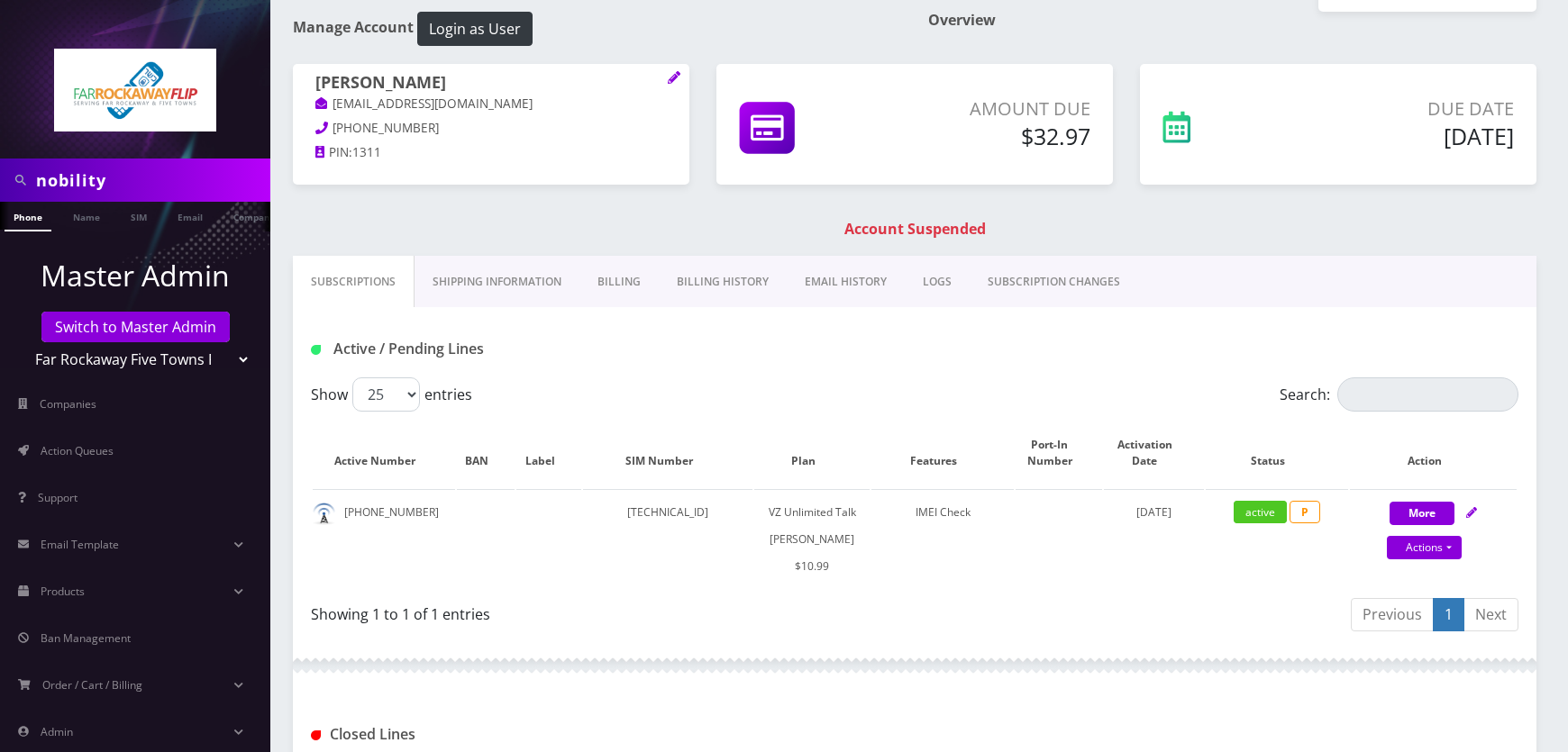
click at [825, 278] on link "EMAIL HISTORY" at bounding box center [845, 282] width 118 height 52
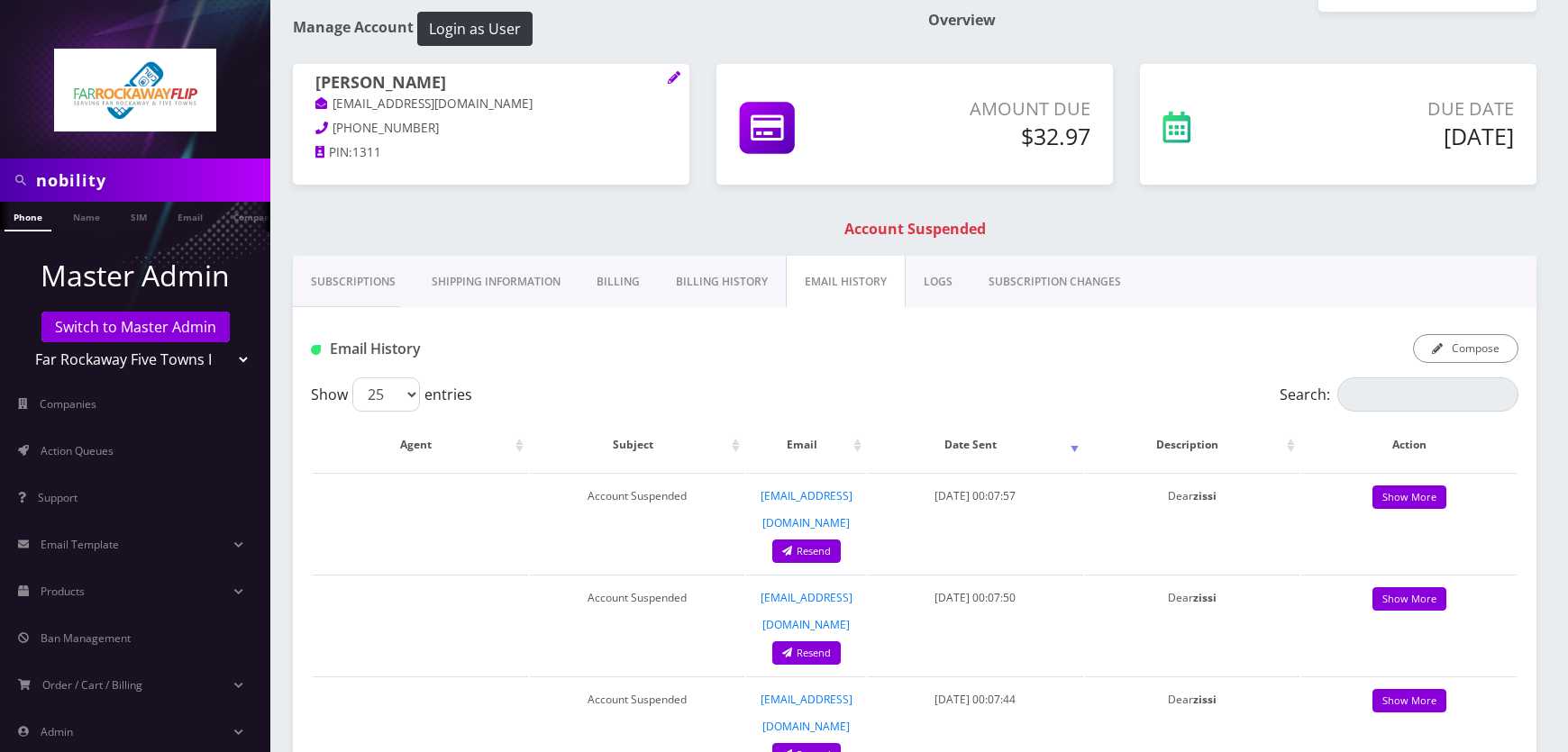
click at [747, 280] on link "Billing History" at bounding box center [722, 282] width 128 height 52
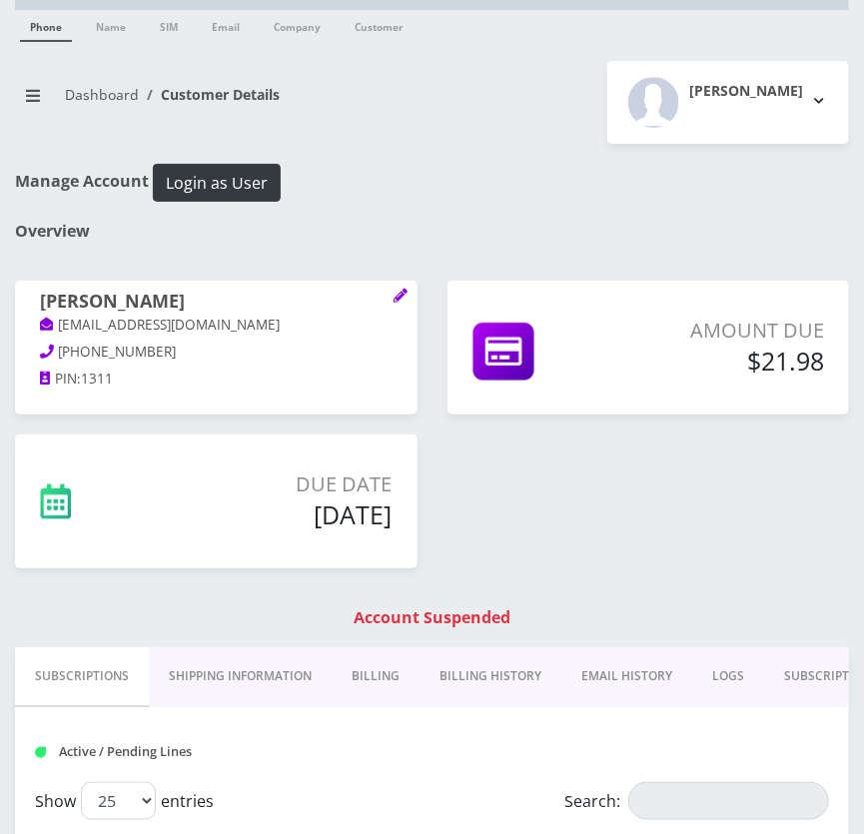
scroll to position [220, 0]
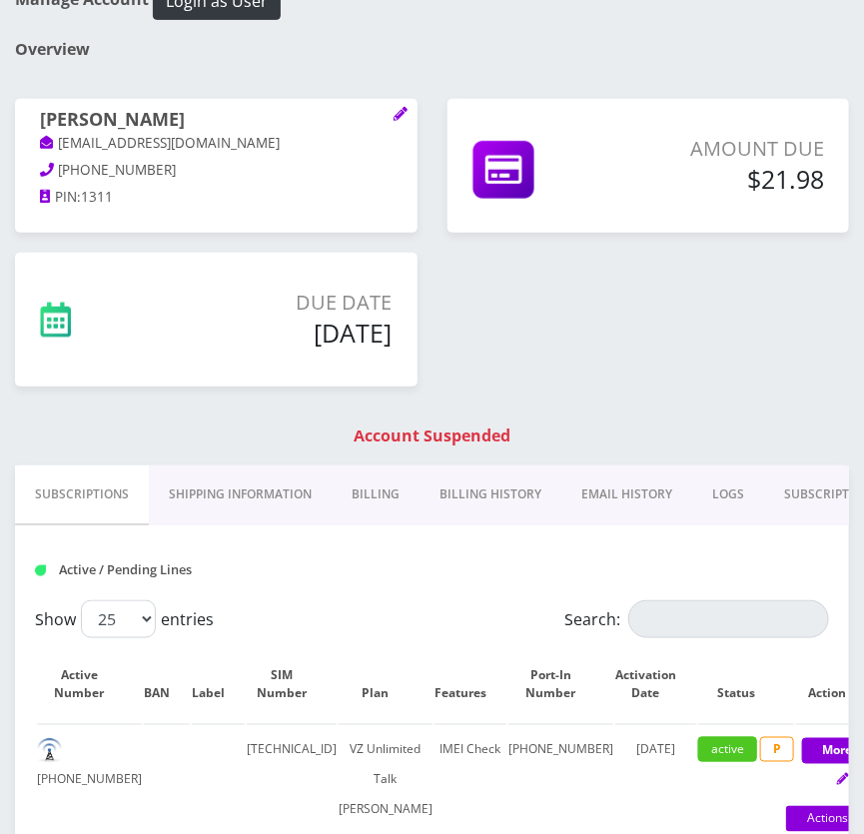
click at [380, 501] on link "Billing" at bounding box center [376, 495] width 88 height 58
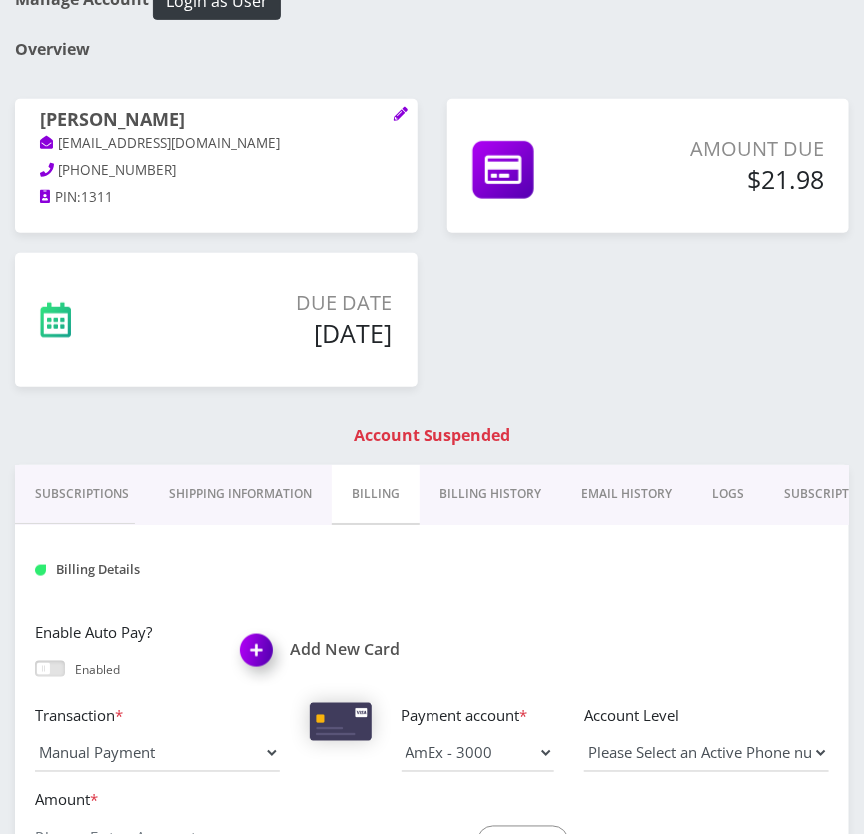
click at [443, 490] on link "Billing History" at bounding box center [491, 495] width 142 height 58
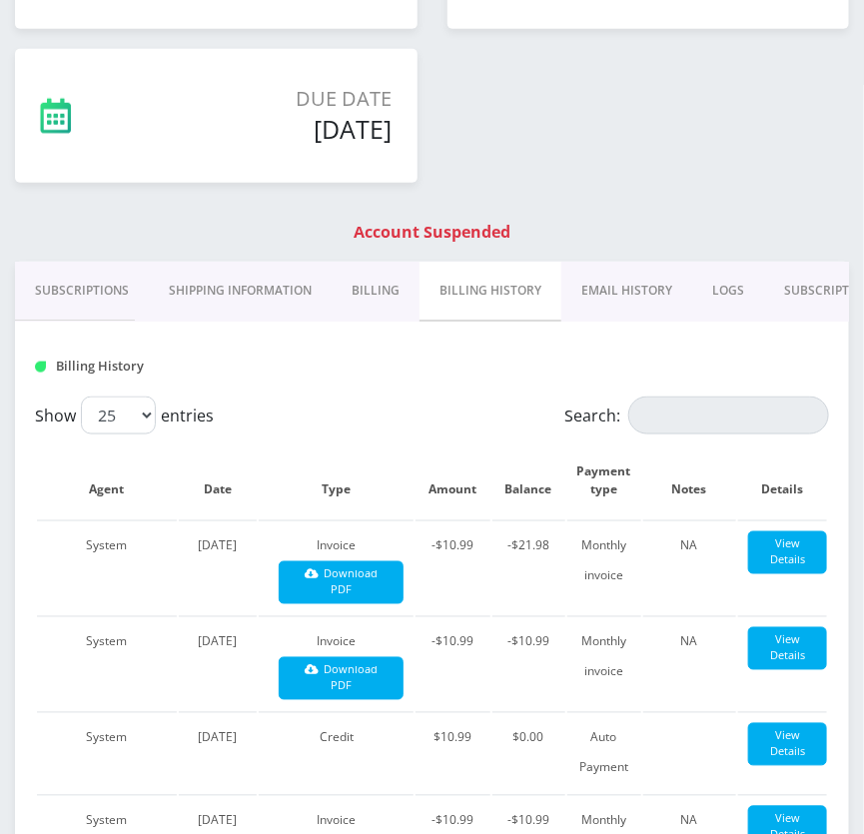
scroll to position [674, 0]
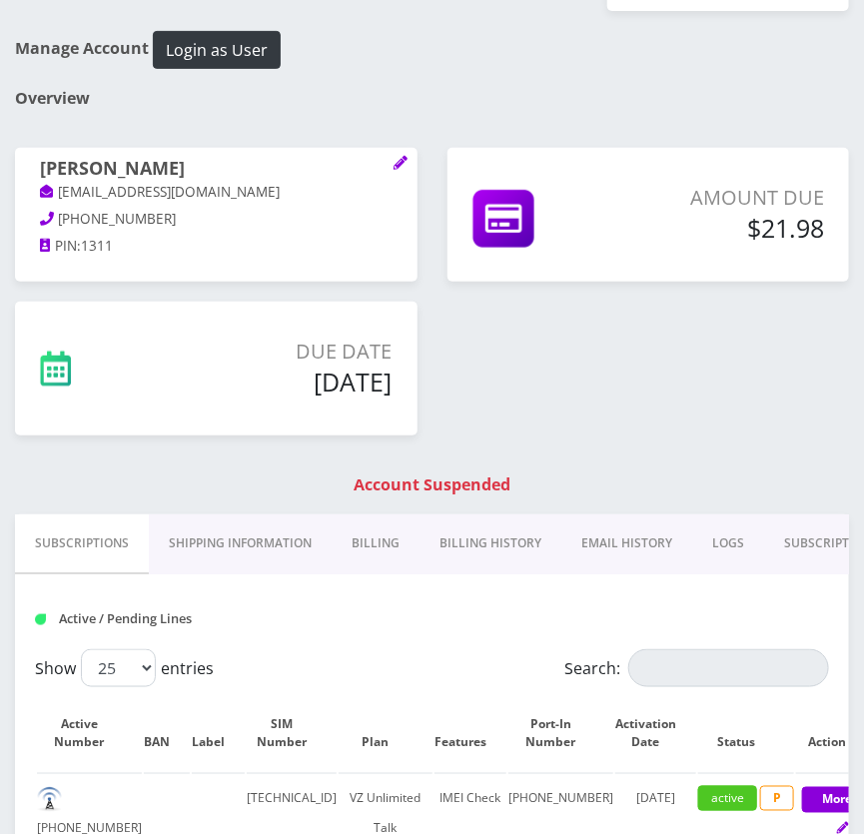
scroll to position [129, 0]
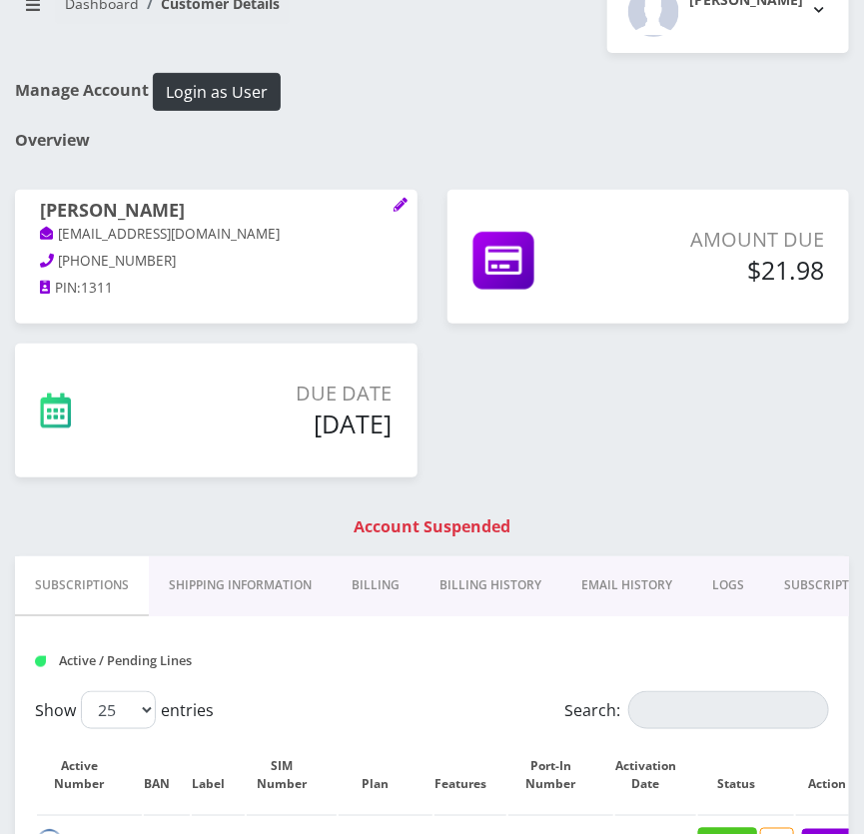
click at [382, 587] on link "Billing" at bounding box center [376, 586] width 88 height 58
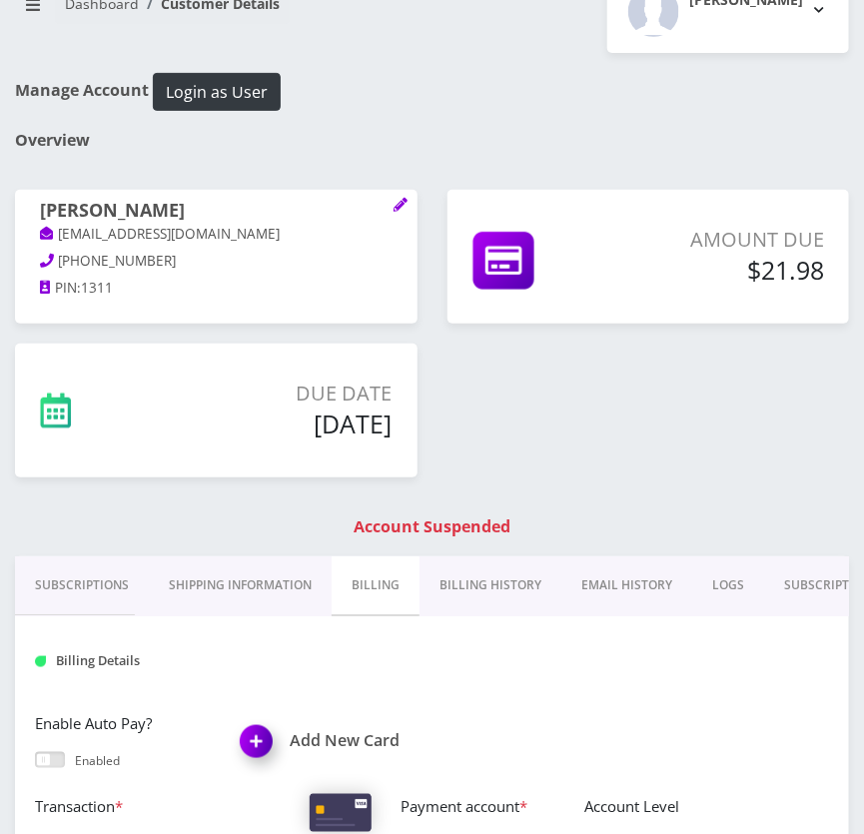
click at [486, 592] on link "Billing History" at bounding box center [491, 586] width 142 height 58
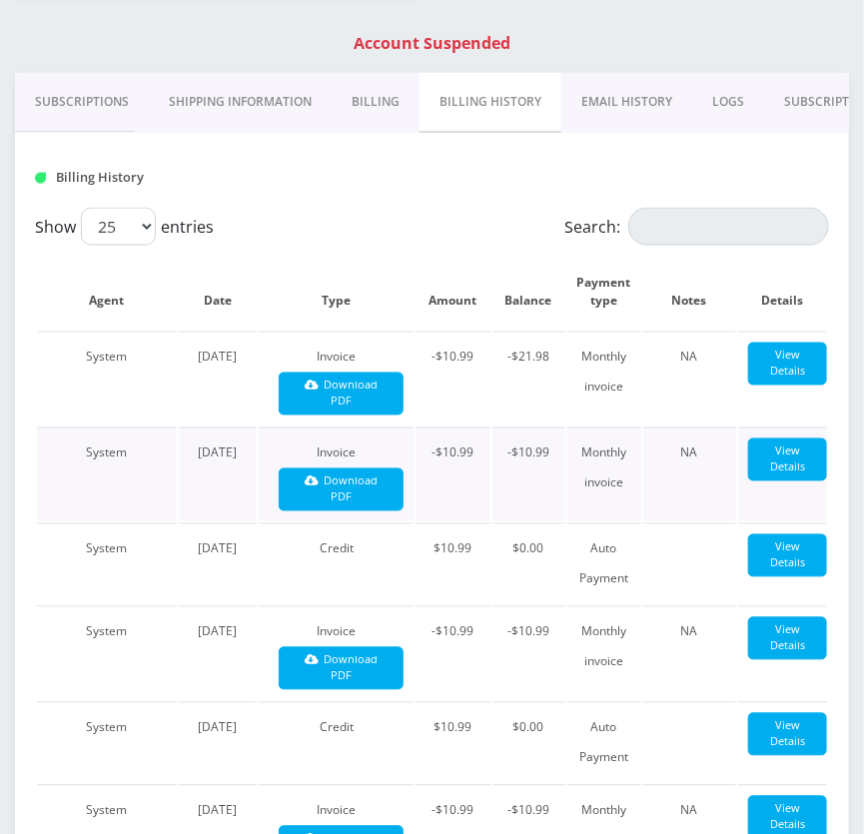
scroll to position [583, 0]
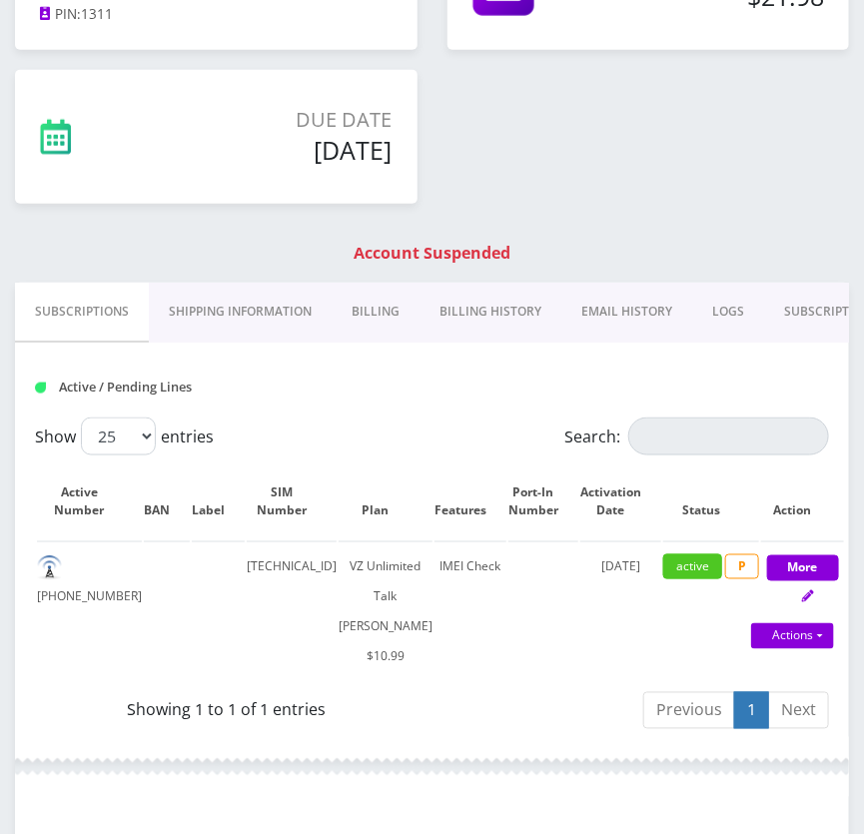
scroll to position [363, 0]
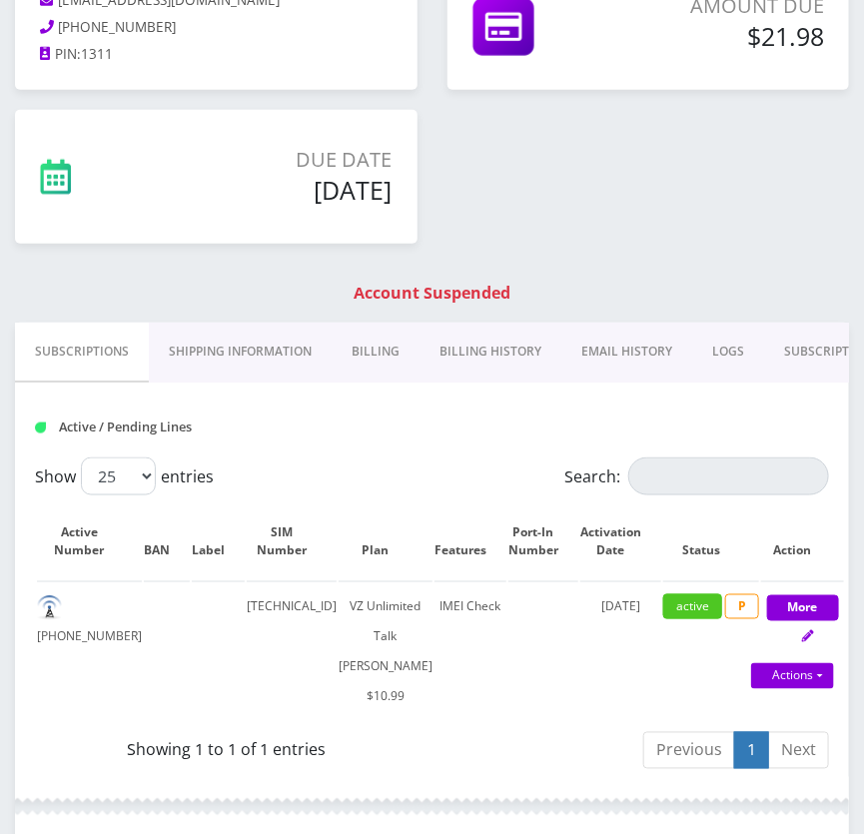
click at [482, 357] on link "Billing History" at bounding box center [491, 352] width 142 height 58
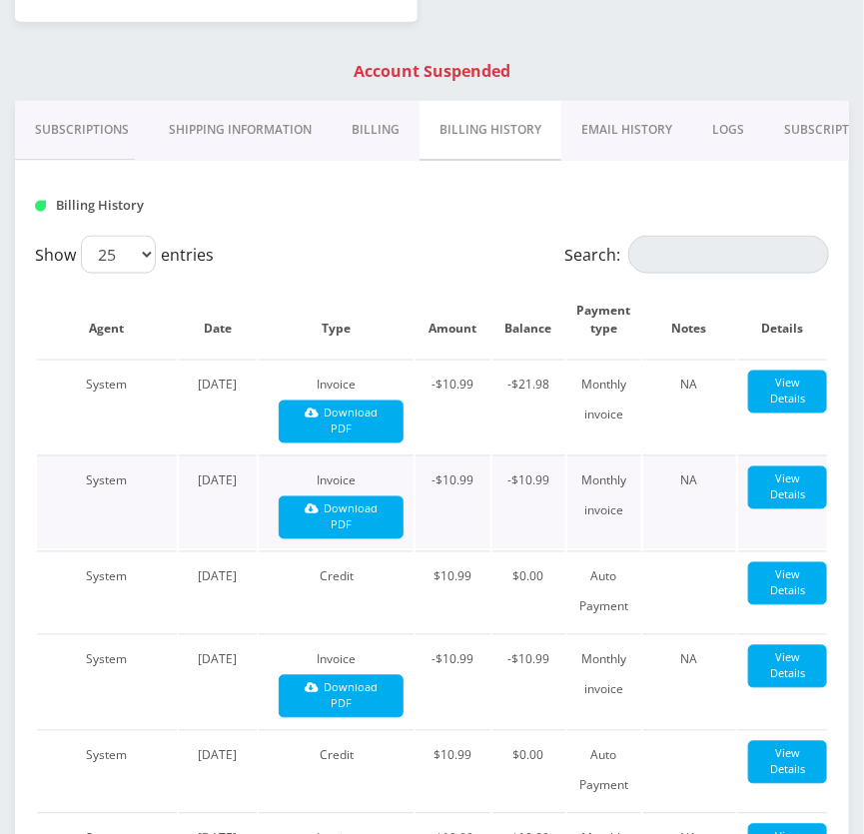
scroll to position [545, 0]
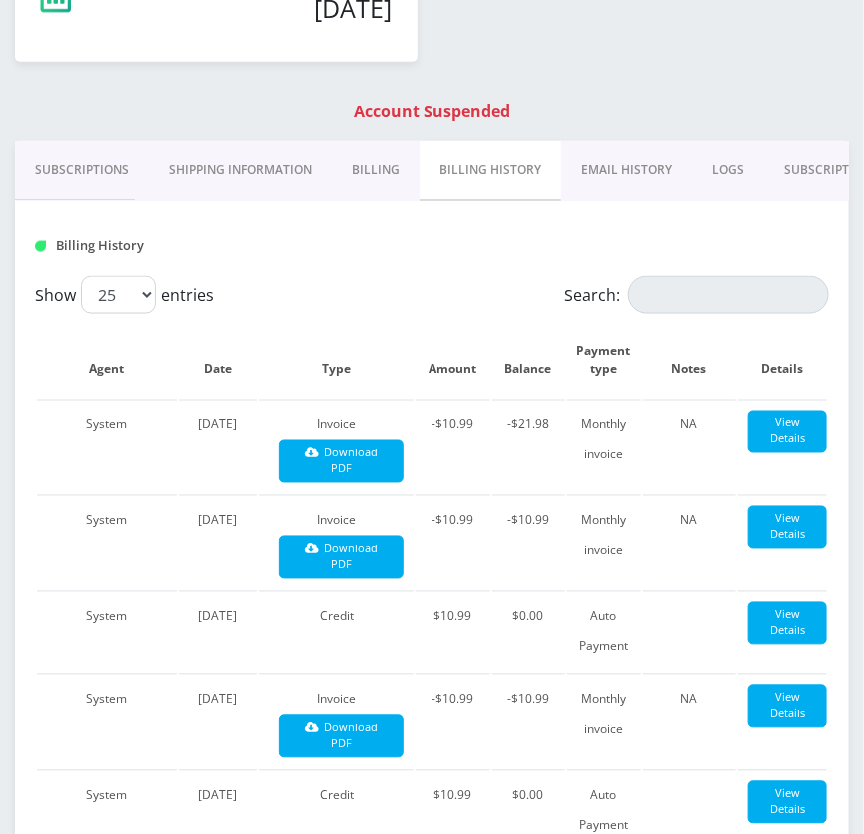
click at [405, 163] on link "Billing" at bounding box center [376, 170] width 88 height 58
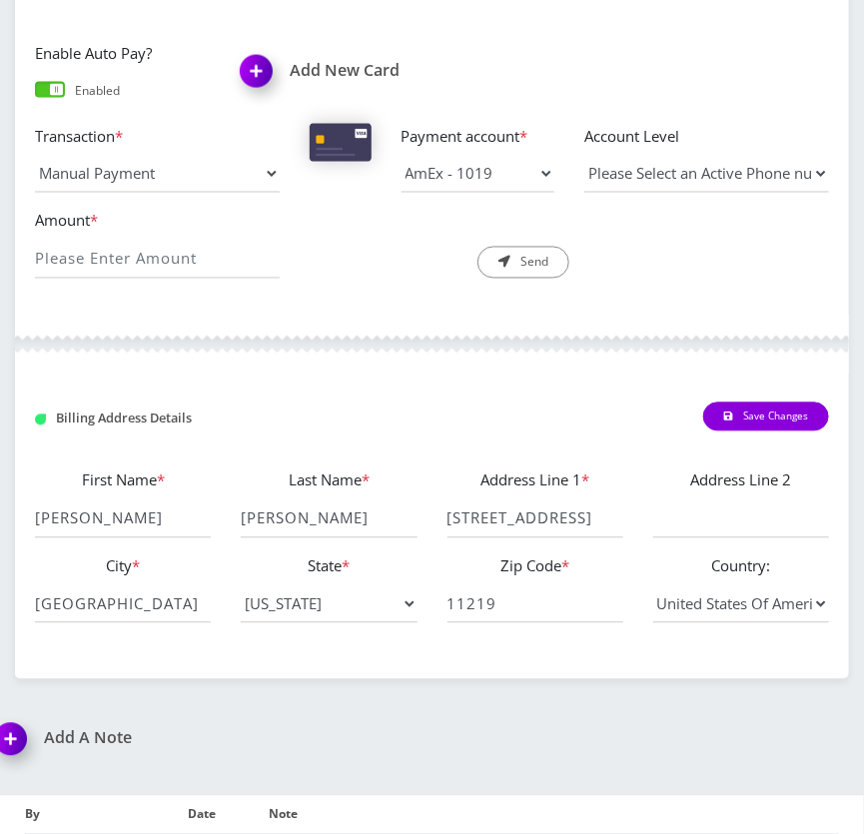
scroll to position [435, 0]
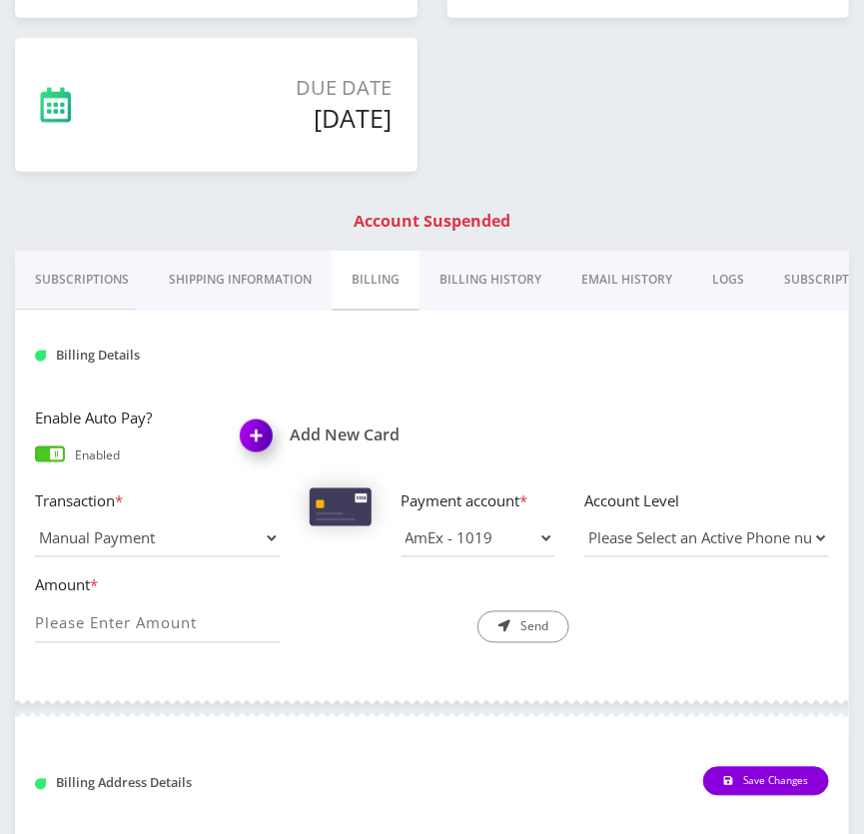
click at [525, 280] on link "Billing History" at bounding box center [491, 280] width 142 height 58
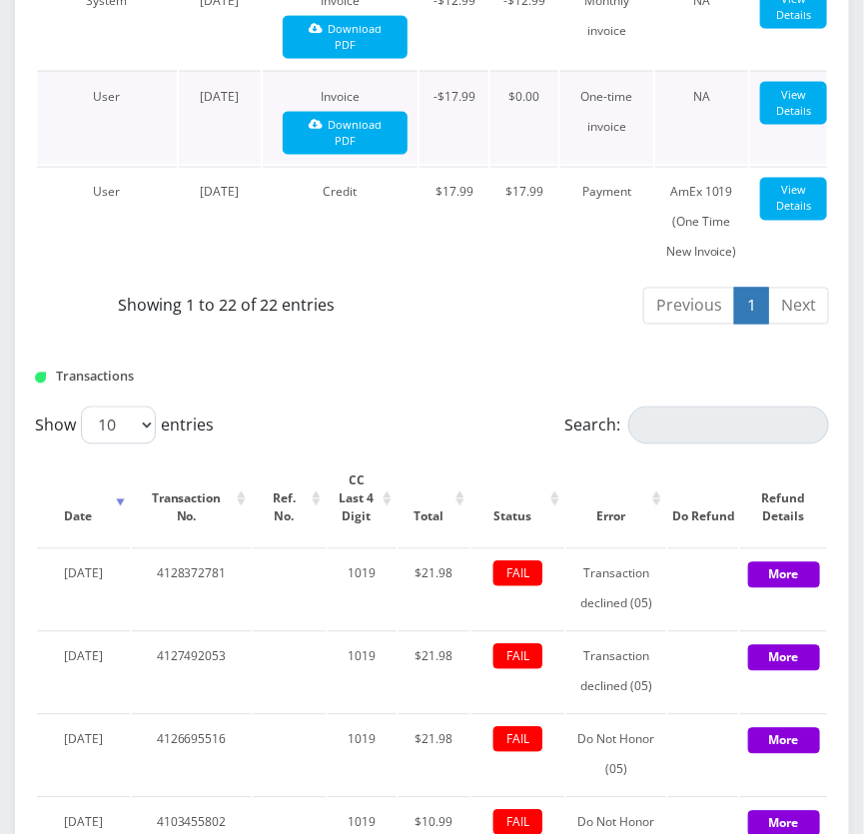
scroll to position [2706, 0]
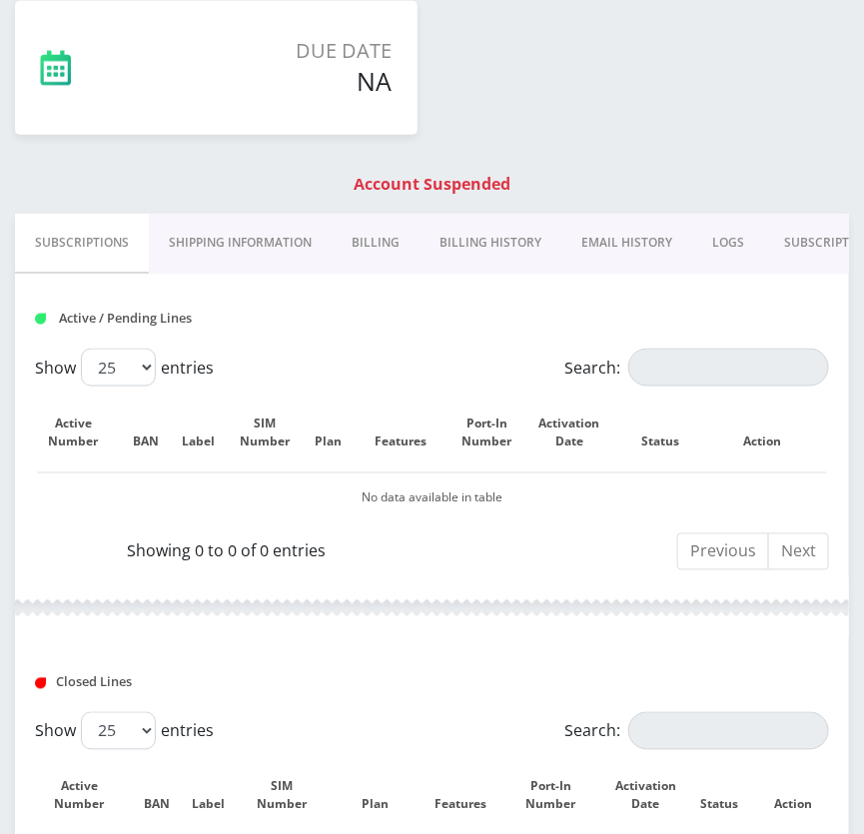
scroll to position [454, 0]
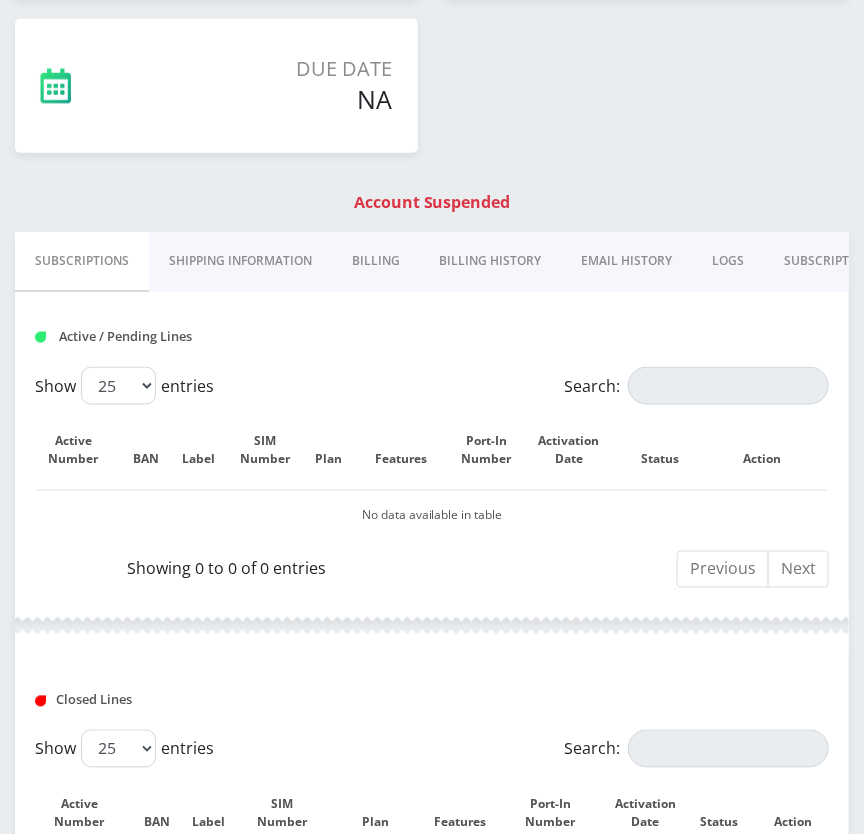
click at [371, 253] on link "Billing" at bounding box center [376, 261] width 88 height 58
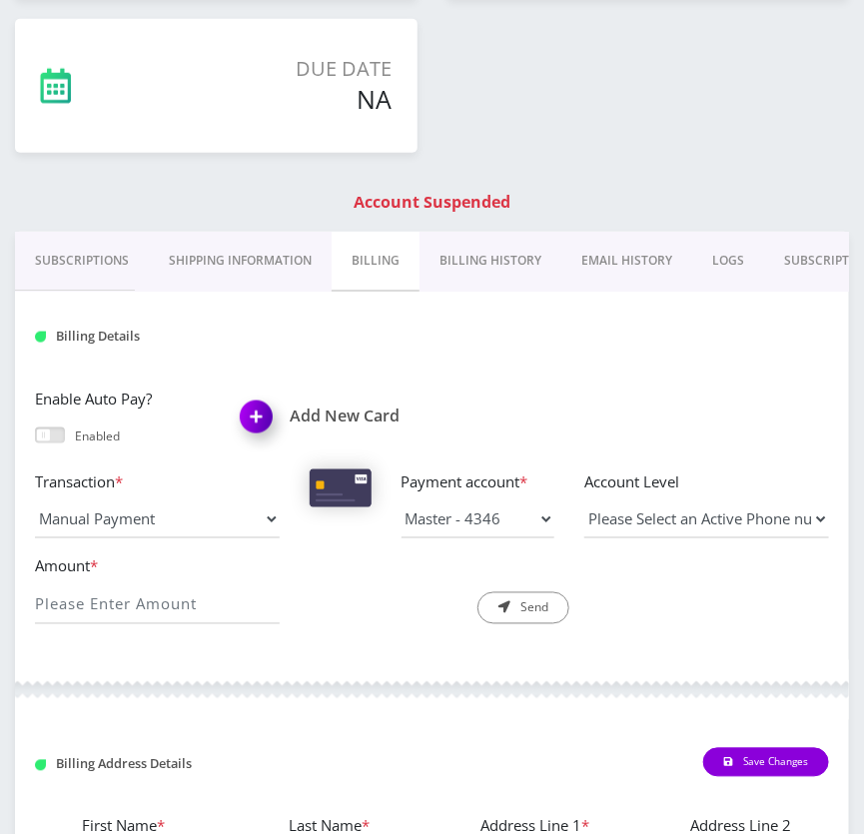
click at [465, 257] on link "Billing History" at bounding box center [491, 261] width 142 height 58
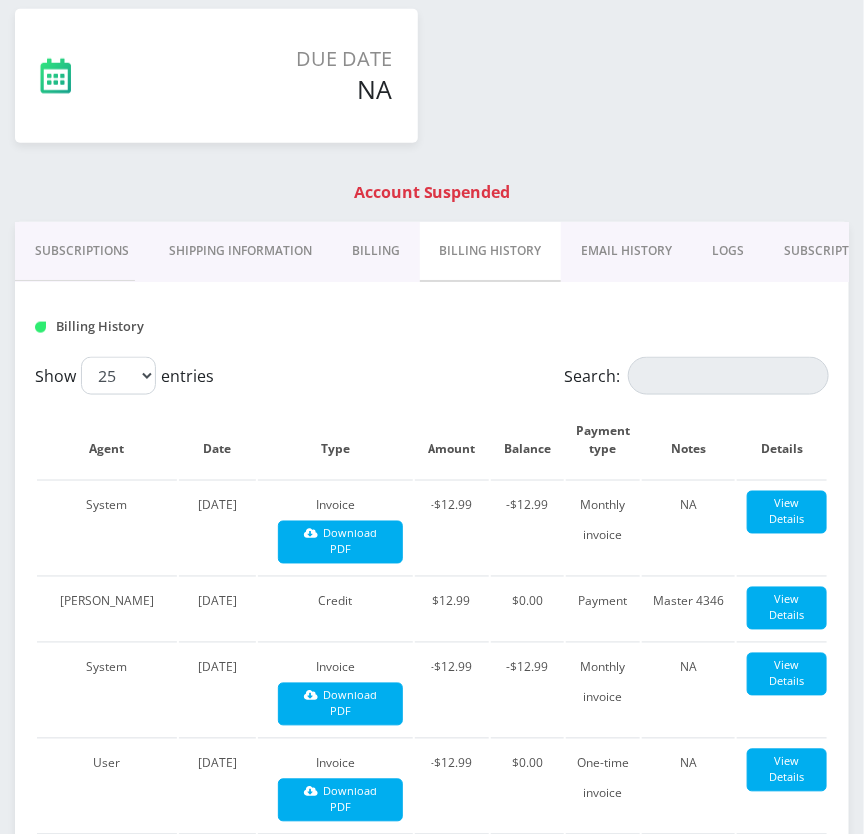
scroll to position [545, 0]
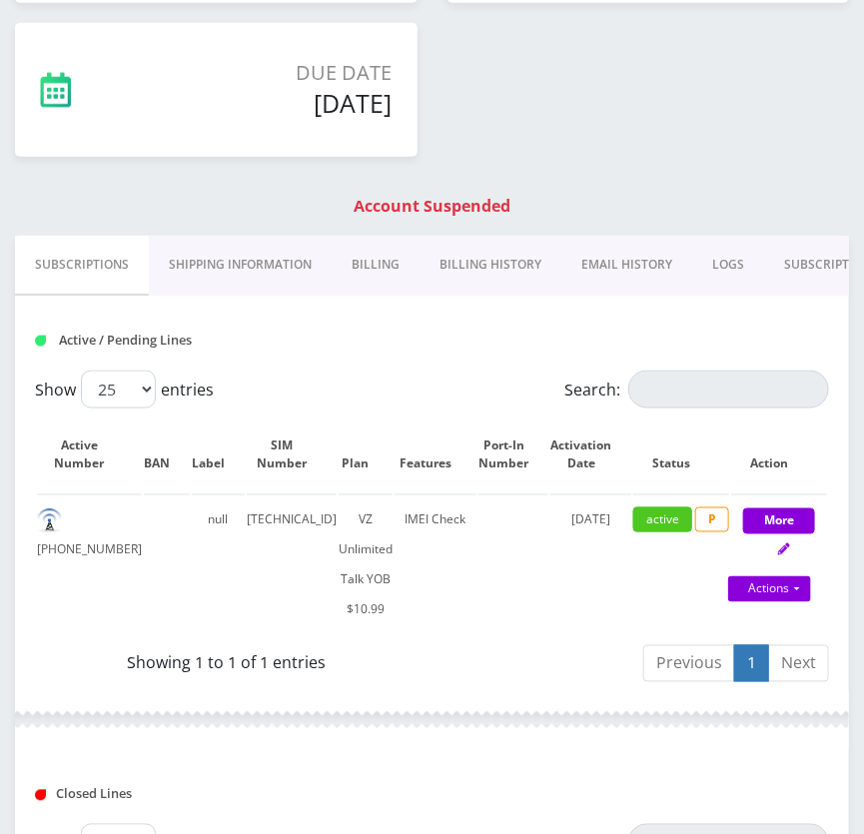
scroll to position [454, 0]
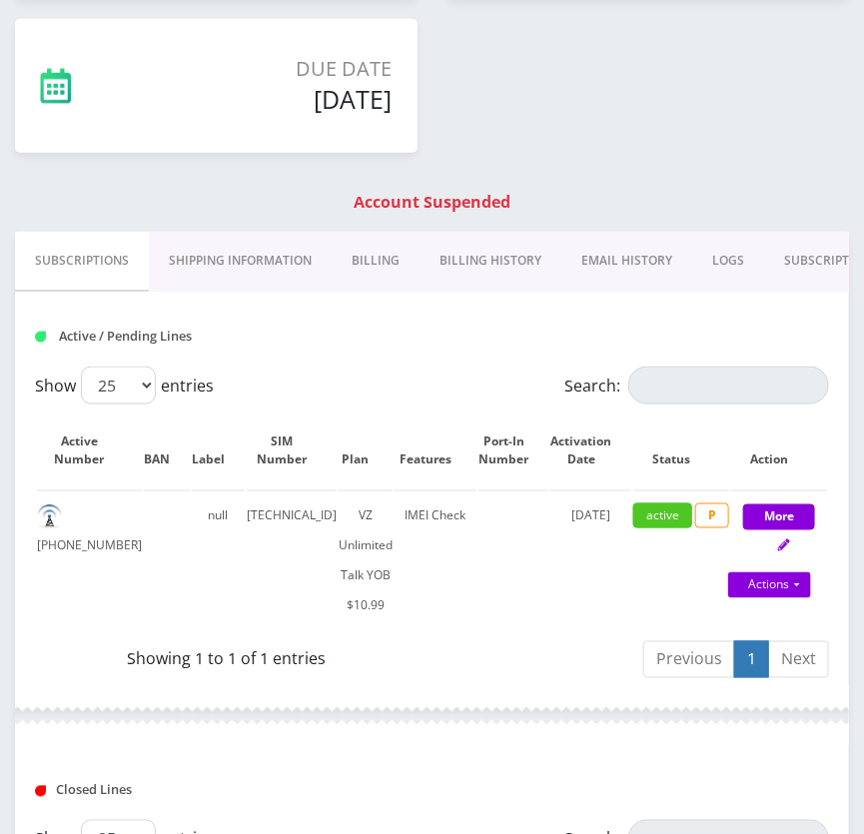
click at [498, 266] on link "Billing History" at bounding box center [491, 261] width 142 height 58
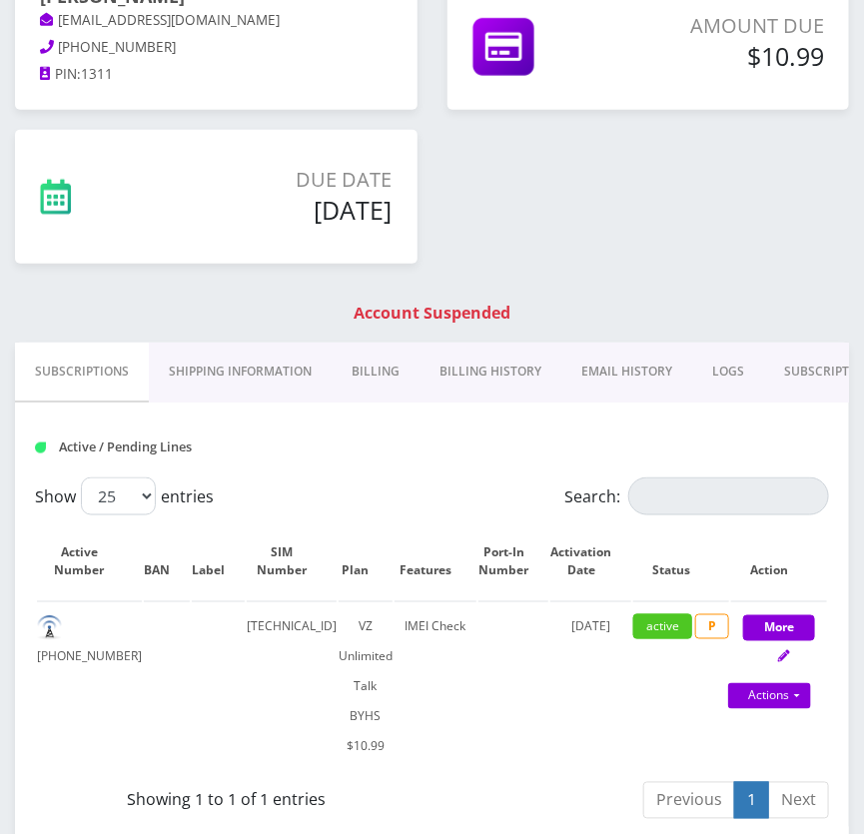
scroll to position [181, 0]
